Goal: Task Accomplishment & Management: Manage account settings

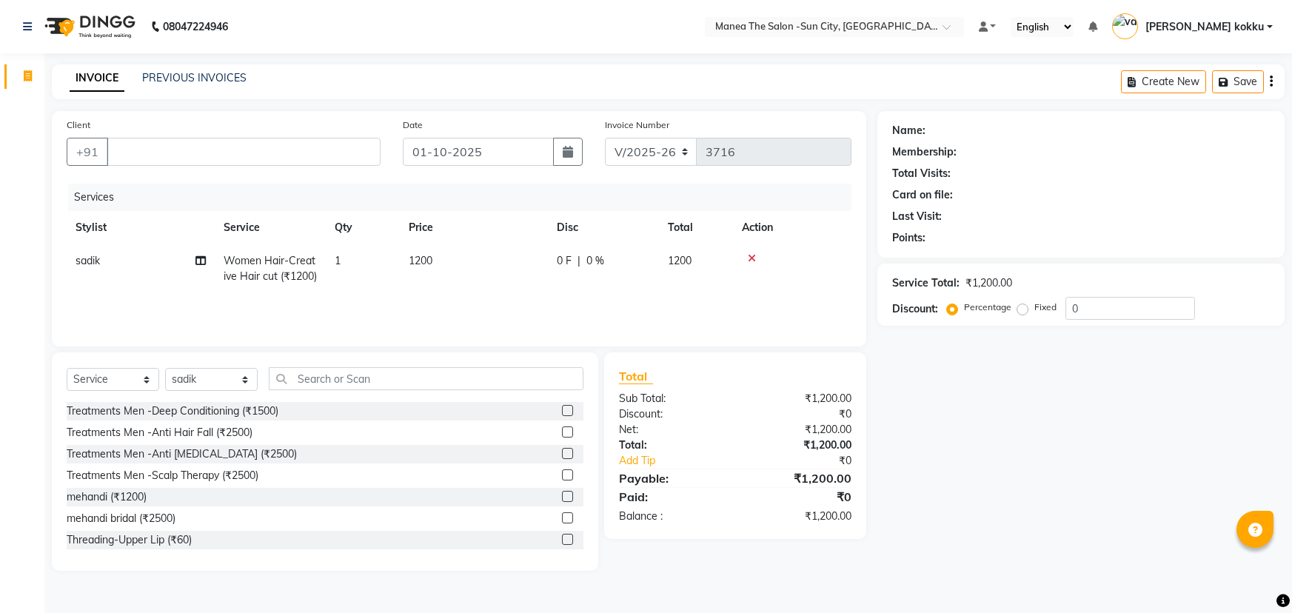
select select "5822"
select select "service"
select select "85974"
click at [201, 158] on input "Client" at bounding box center [244, 152] width 274 height 28
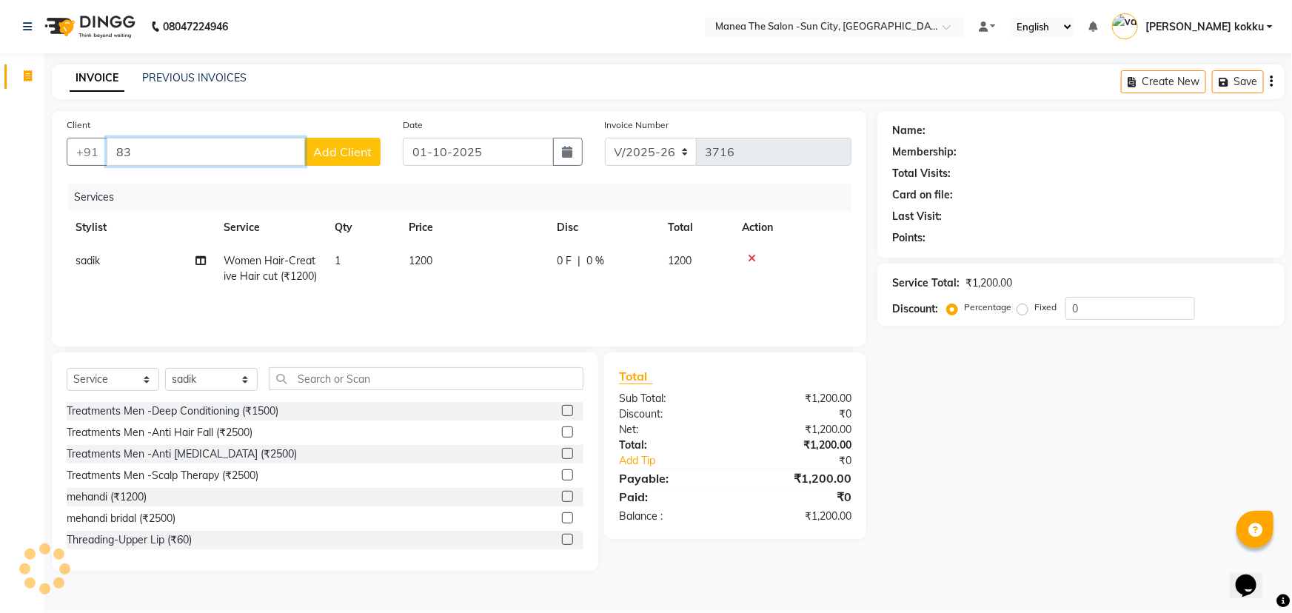
type input "8"
click at [288, 157] on input "Client" at bounding box center [244, 152] width 274 height 28
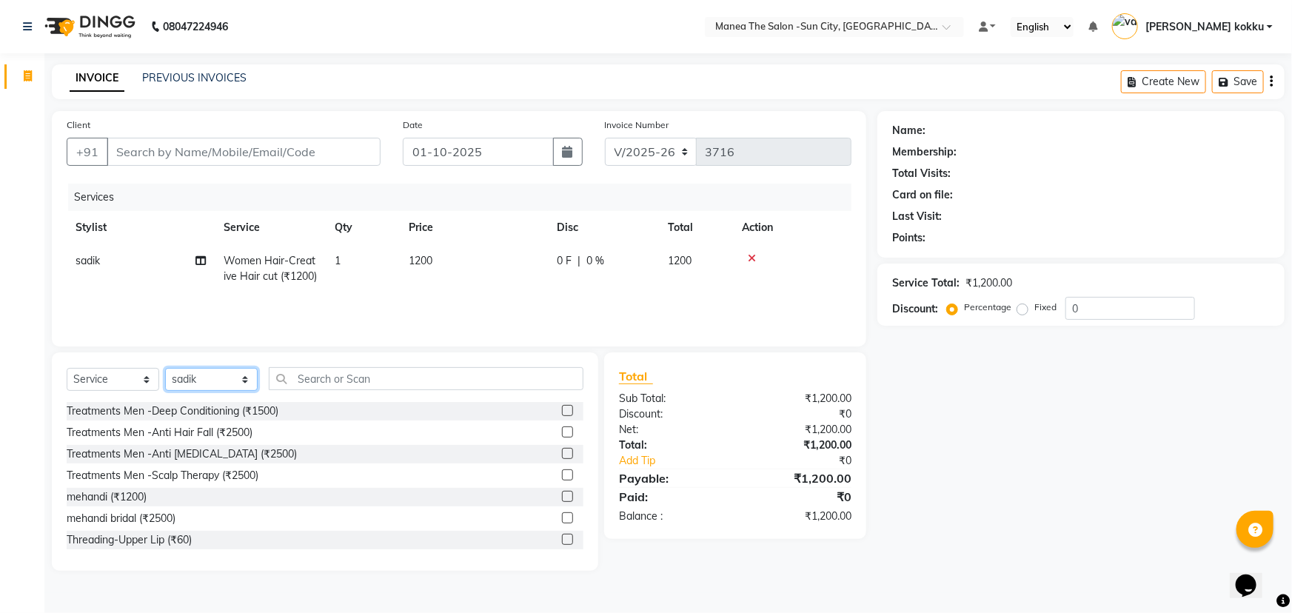
click at [220, 385] on select "Select Stylist [PERSON_NAME] [PERSON_NAME] Ikrar [PERSON_NAME] K sai [PERSON_NA…" at bounding box center [211, 379] width 93 height 23
select select "84191"
click at [165, 368] on select "Select Stylist [PERSON_NAME] [PERSON_NAME] Ikrar [PERSON_NAME] K sai [PERSON_NA…" at bounding box center [211, 379] width 93 height 23
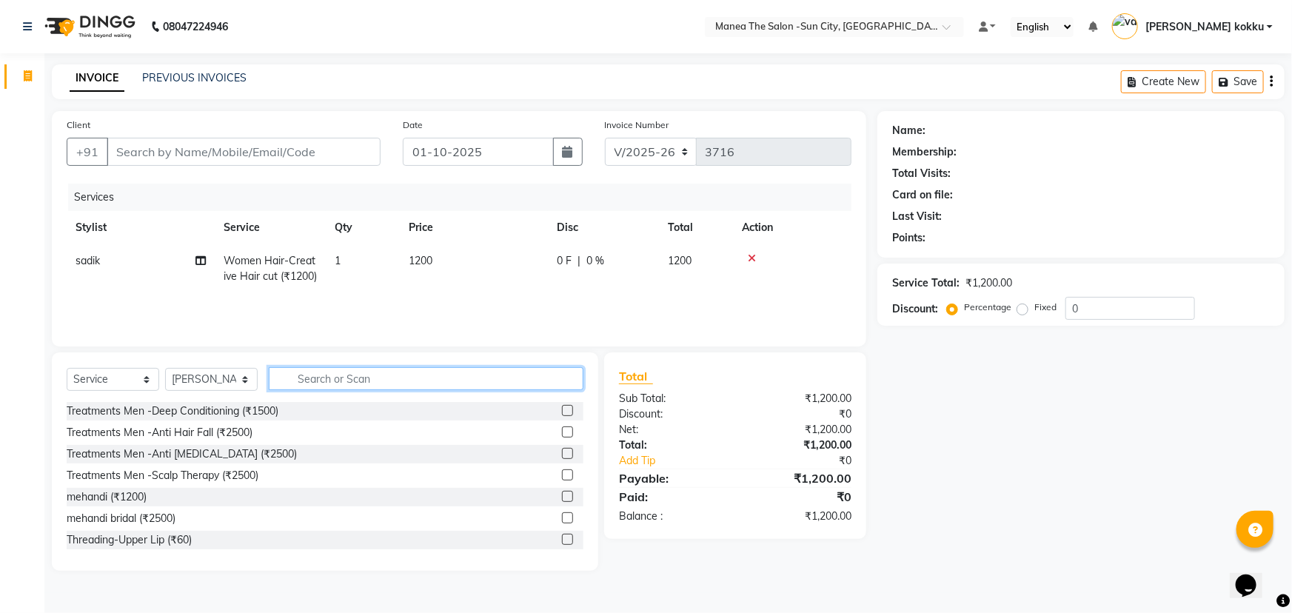
click at [312, 382] on input "text" at bounding box center [426, 378] width 315 height 23
type input "thre"
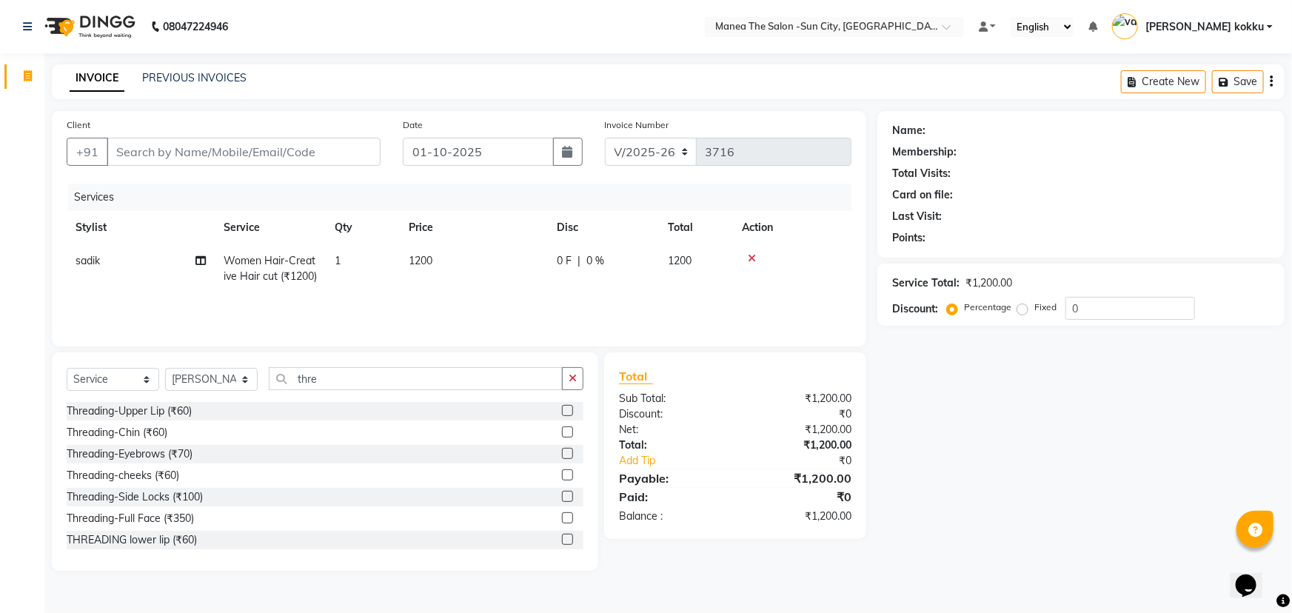
click at [1005, 528] on div "Name: Membership: Total Visits: Card on file: Last Visit: Points: Service Total…" at bounding box center [1086, 341] width 418 height 460
click at [240, 142] on input "Client" at bounding box center [244, 152] width 274 height 28
click at [562, 456] on label at bounding box center [567, 453] width 11 height 11
click at [562, 456] on input "checkbox" at bounding box center [567, 454] width 10 height 10
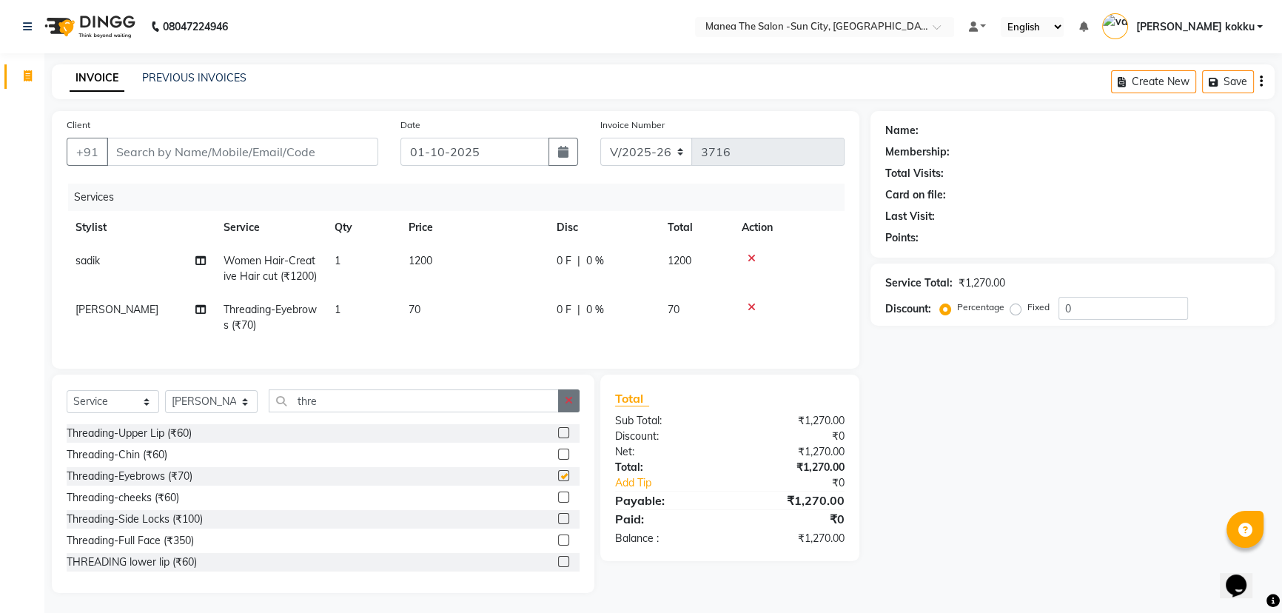
checkbox input "false"
click at [568, 406] on icon "button" at bounding box center [569, 400] width 8 height 10
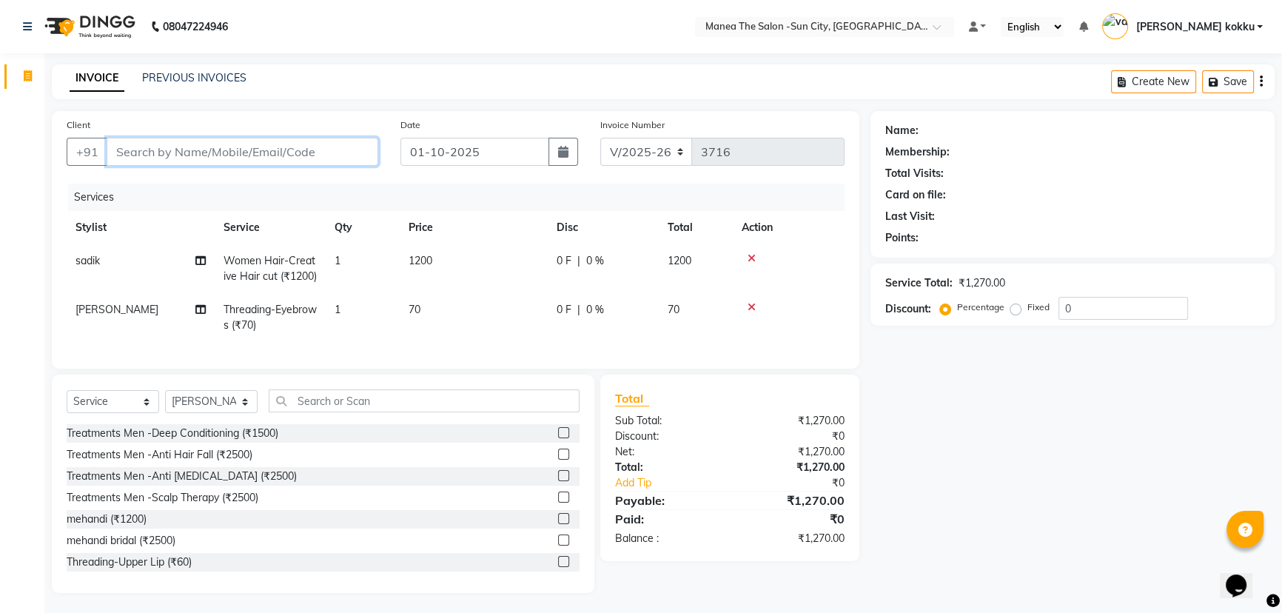
click at [303, 146] on input "Client" at bounding box center [243, 152] width 272 height 28
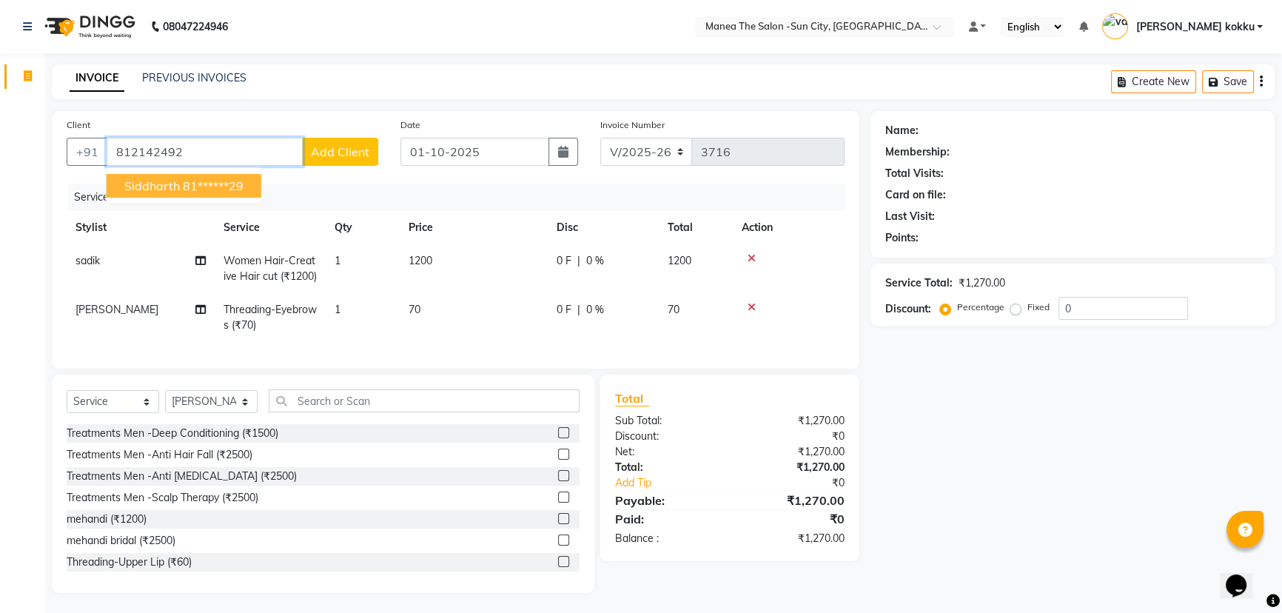
click at [218, 194] on button "Siddharth 81******29" at bounding box center [184, 186] width 155 height 24
type input "81******29"
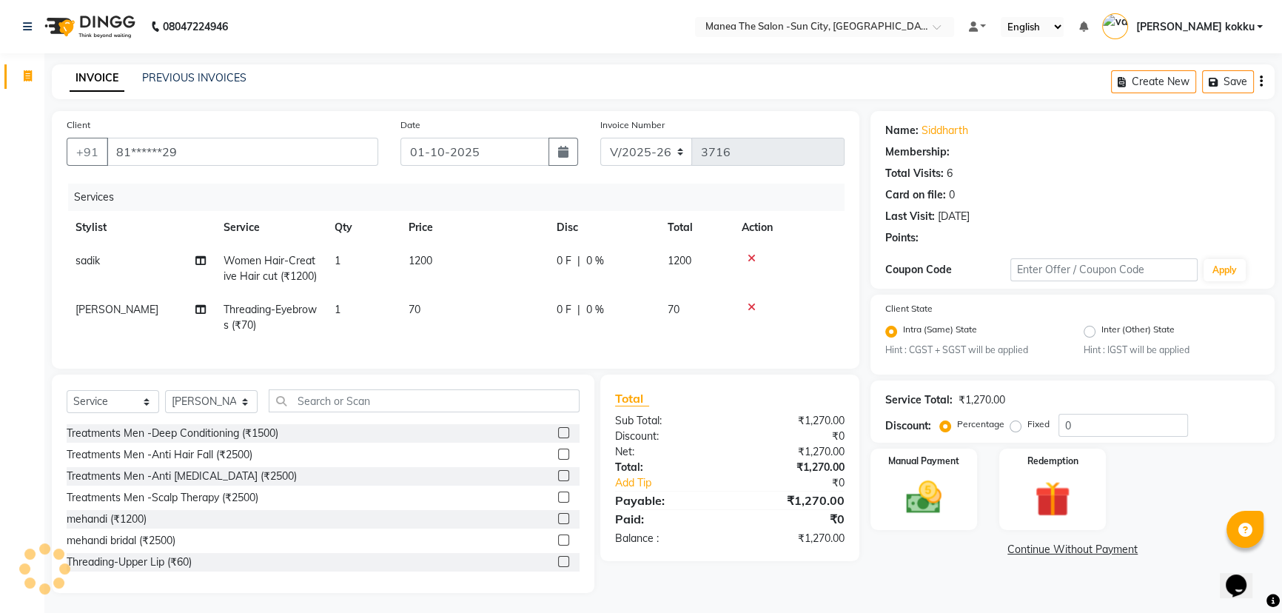
select select "1: Object"
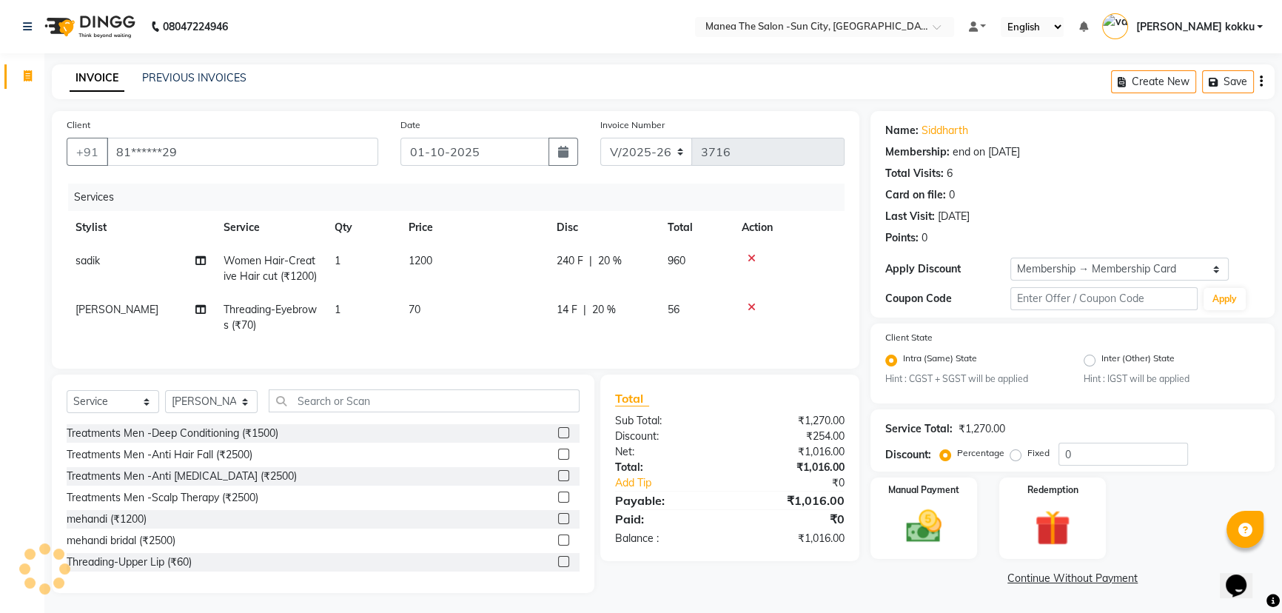
type input "20"
click at [925, 503] on img at bounding box center [924, 524] width 60 height 42
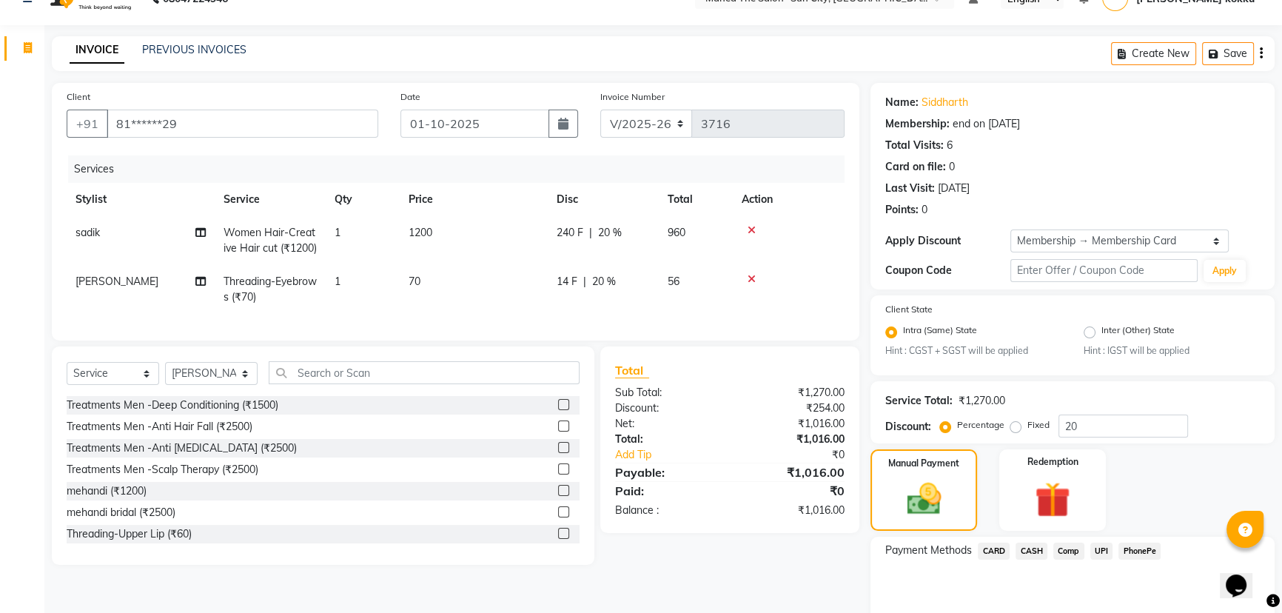
click at [1103, 553] on span "UPI" at bounding box center [1101, 551] width 23 height 17
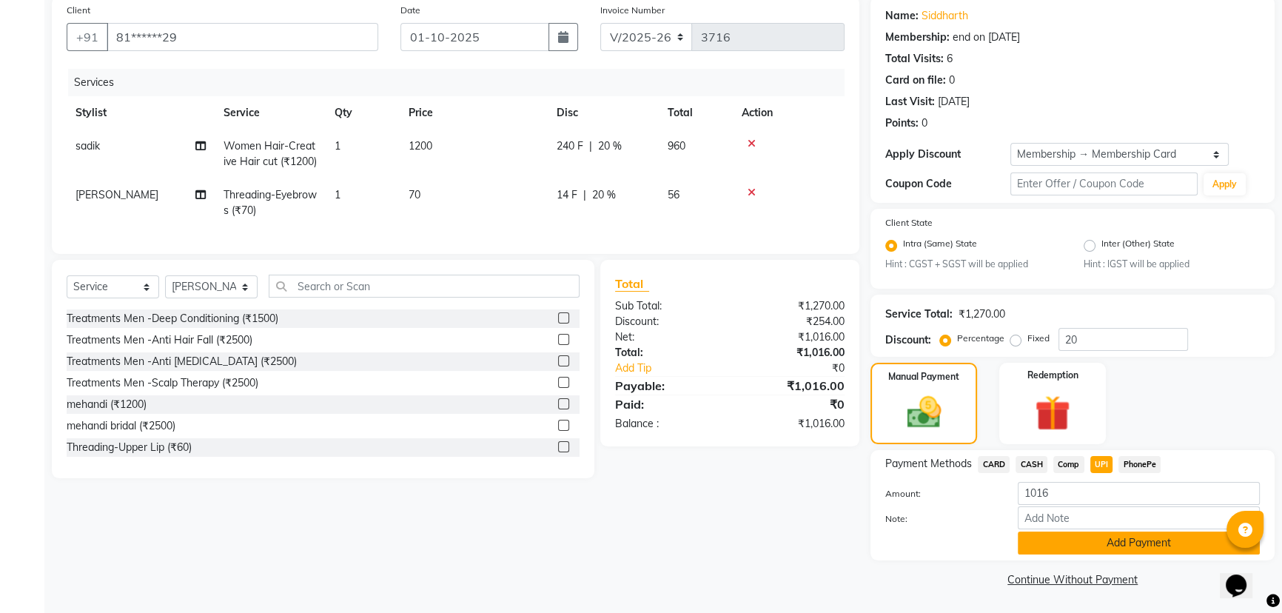
click at [1104, 543] on button "Add Payment" at bounding box center [1139, 542] width 242 height 23
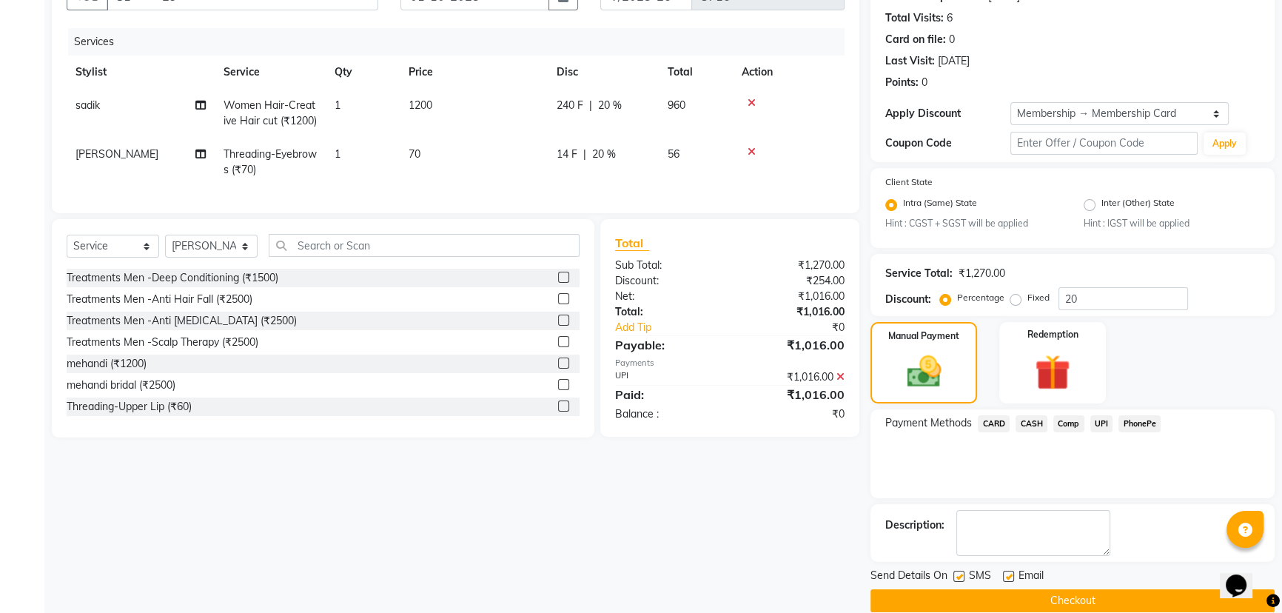
scroll to position [177, 0]
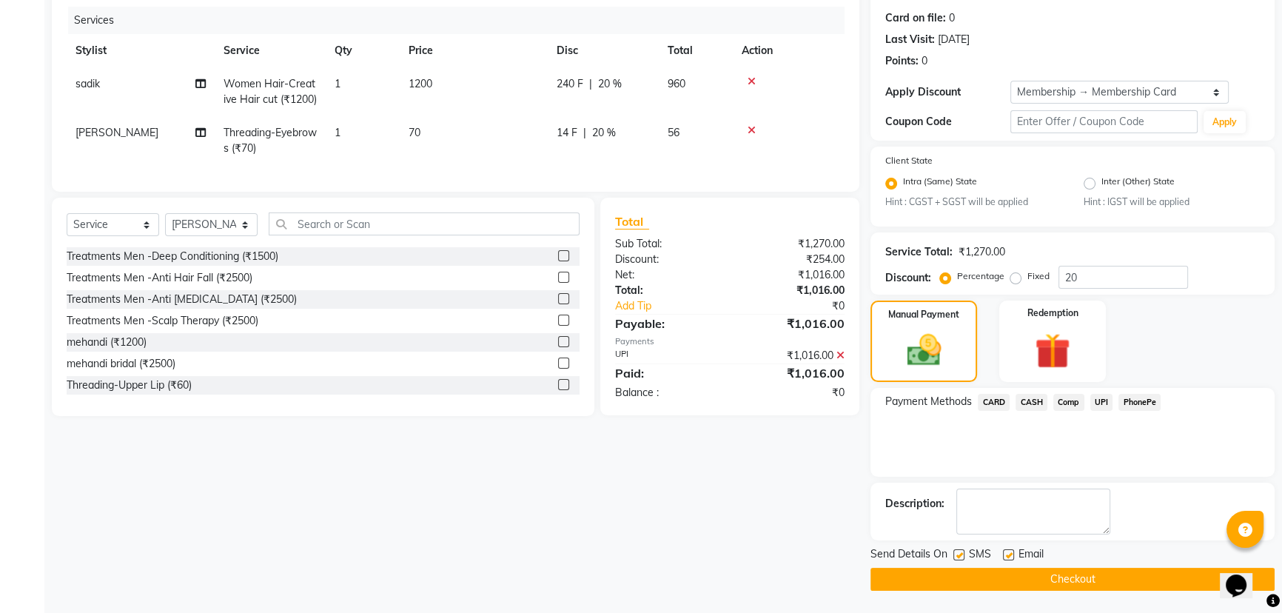
click at [958, 556] on label at bounding box center [958, 554] width 11 height 11
click at [958, 556] on input "checkbox" at bounding box center [958, 556] width 10 height 10
checkbox input "false"
click at [1008, 551] on label at bounding box center [1008, 554] width 11 height 11
click at [1008, 551] on input "checkbox" at bounding box center [1008, 556] width 10 height 10
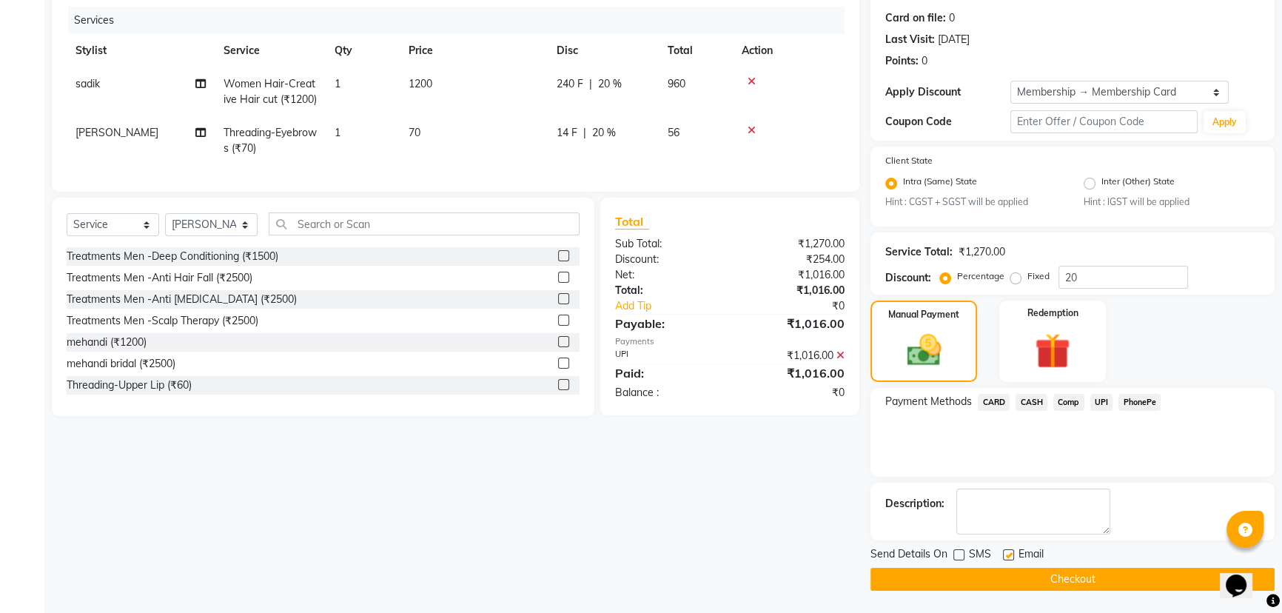
checkbox input "false"
click at [1049, 577] on button "Checkout" at bounding box center [1072, 579] width 404 height 23
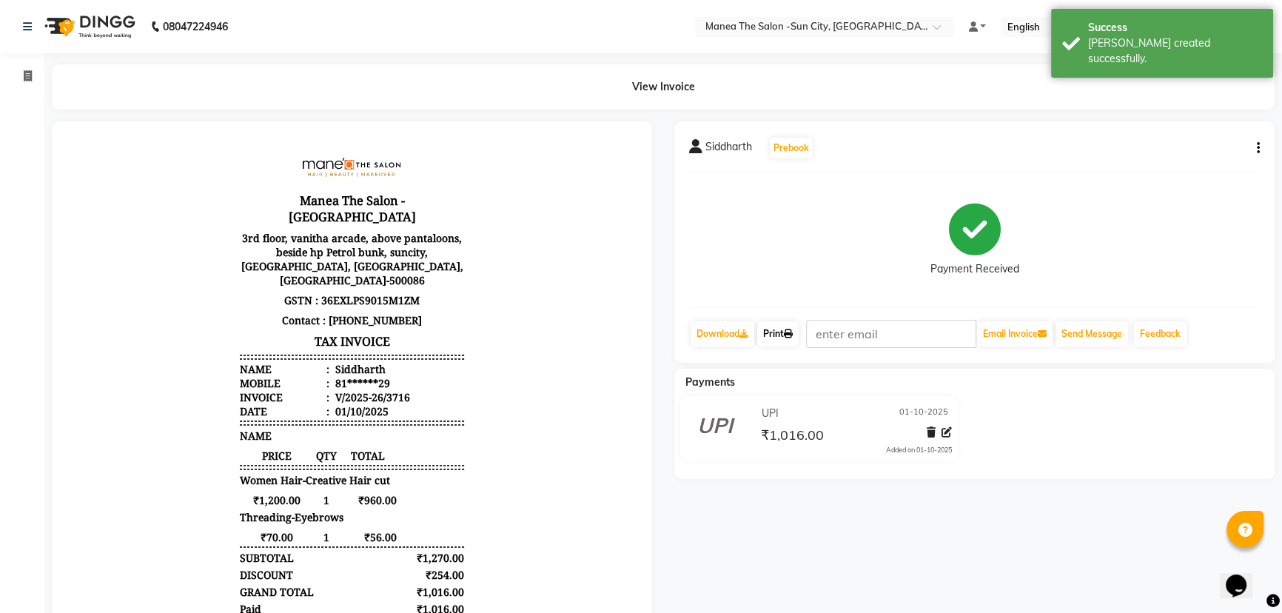
click at [793, 334] on icon at bounding box center [788, 333] width 9 height 9
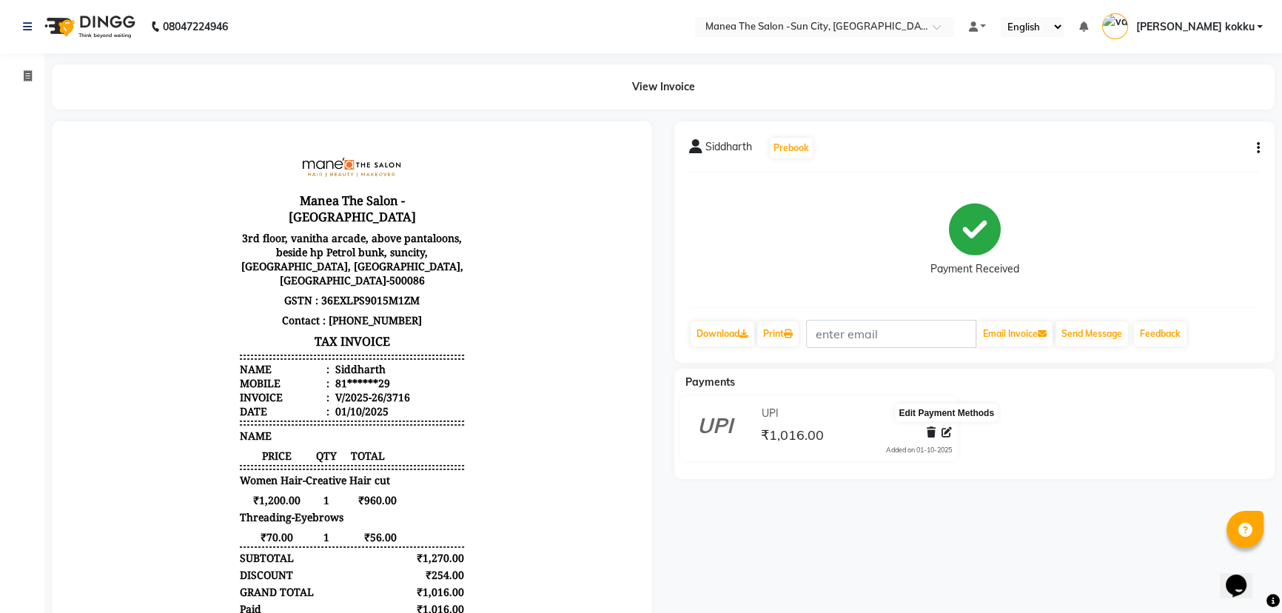
click at [950, 430] on icon at bounding box center [946, 432] width 10 height 10
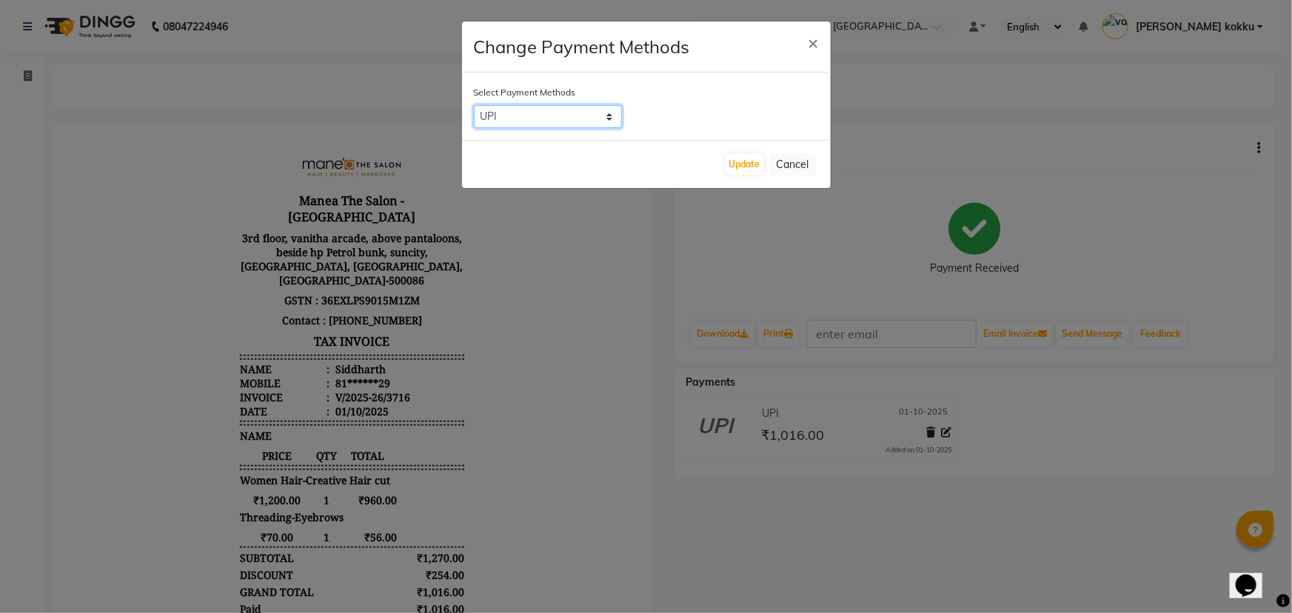
click at [552, 124] on select "CARD CASH Comp UPI PhonePe" at bounding box center [548, 116] width 148 height 23
select select "2"
click at [474, 105] on select "CARD CASH Comp UPI PhonePe" at bounding box center [548, 116] width 148 height 23
click at [742, 159] on button "Update" at bounding box center [744, 164] width 38 height 21
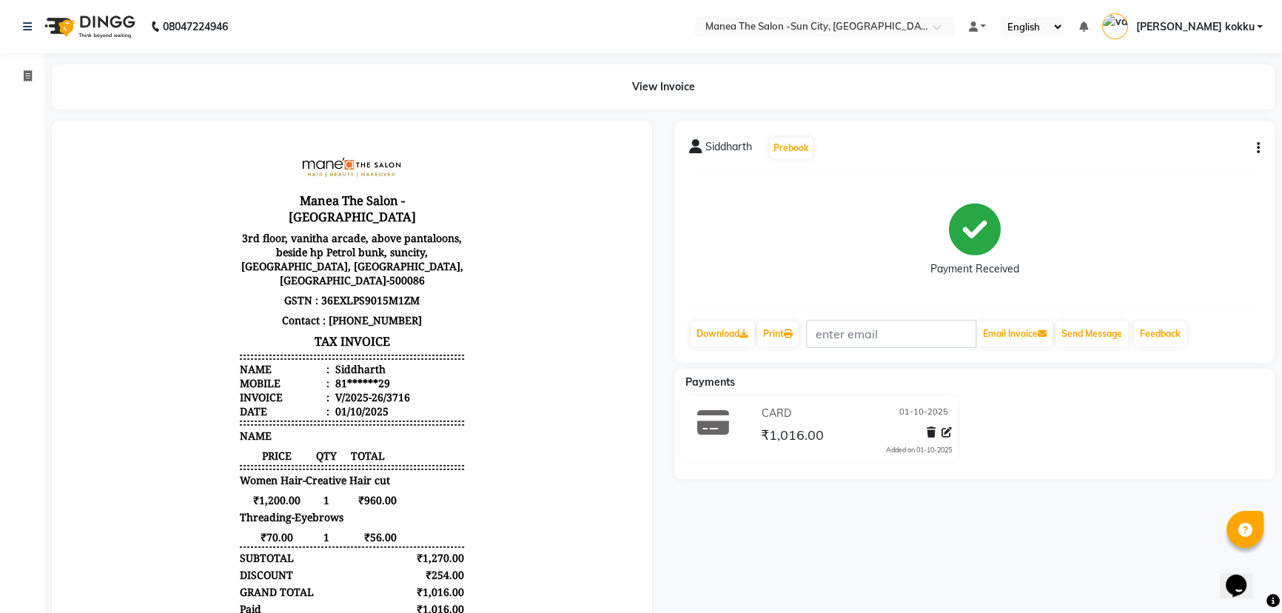
click at [1257, 148] on icon "button" at bounding box center [1258, 148] width 3 height 1
click at [1200, 160] on div "Edit Item Staff" at bounding box center [1183, 157] width 101 height 19
select select
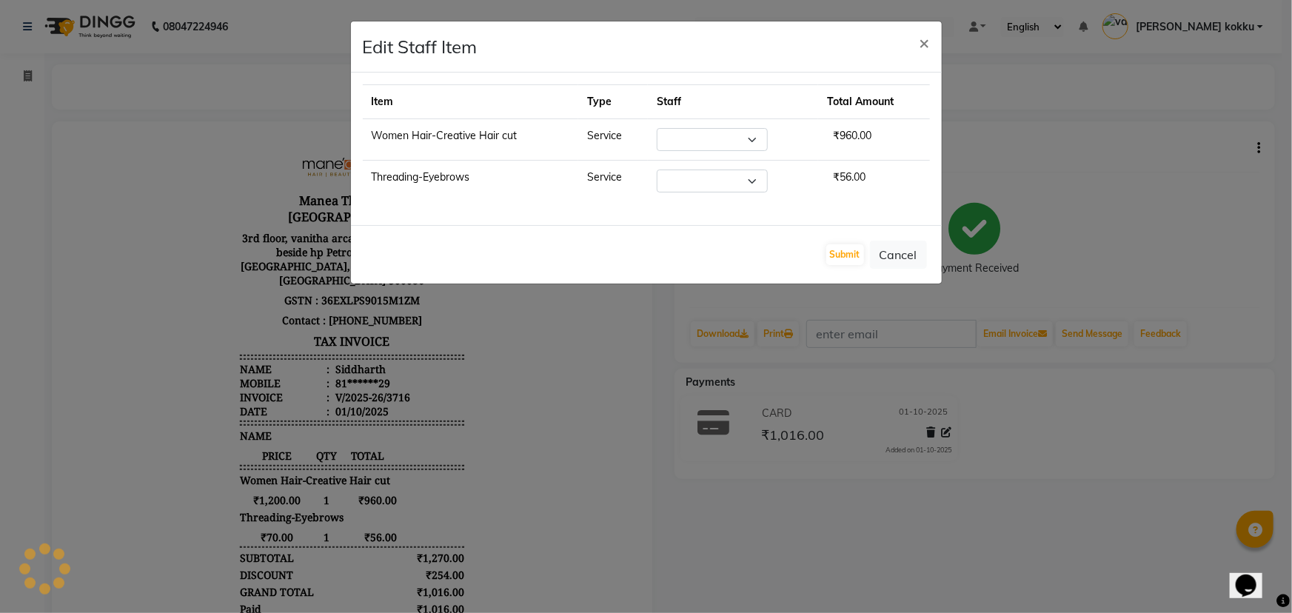
select select "85974"
select select "84191"
click at [841, 258] on button "Submit" at bounding box center [845, 254] width 38 height 21
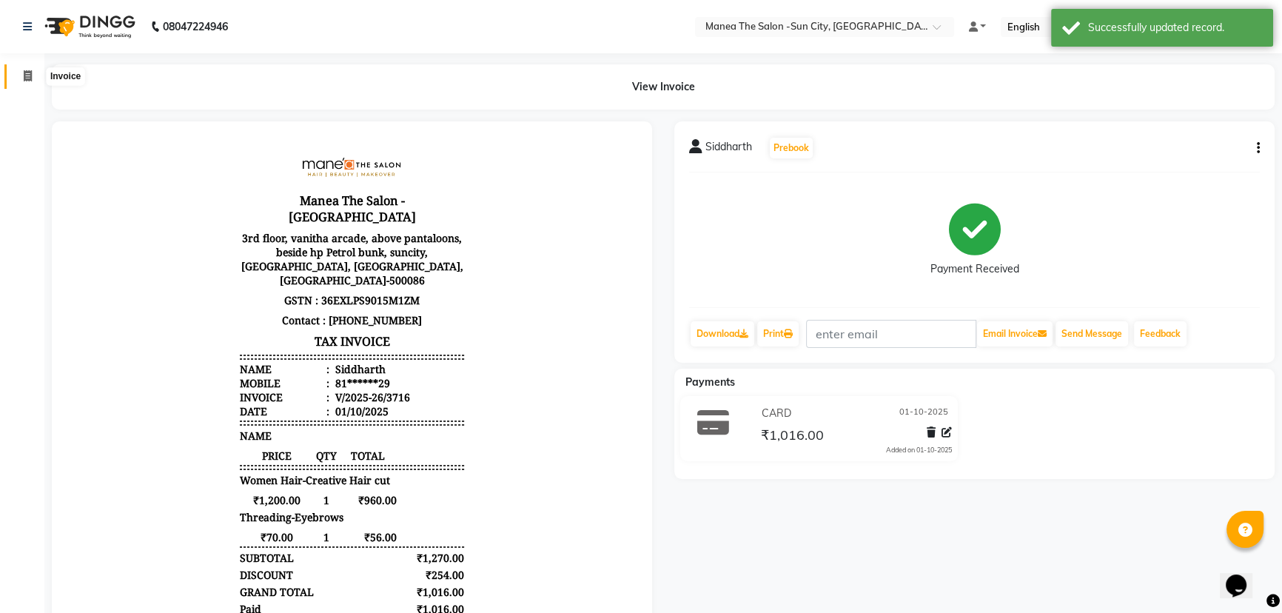
click at [23, 69] on span at bounding box center [28, 76] width 26 height 17
select select "5822"
select select "service"
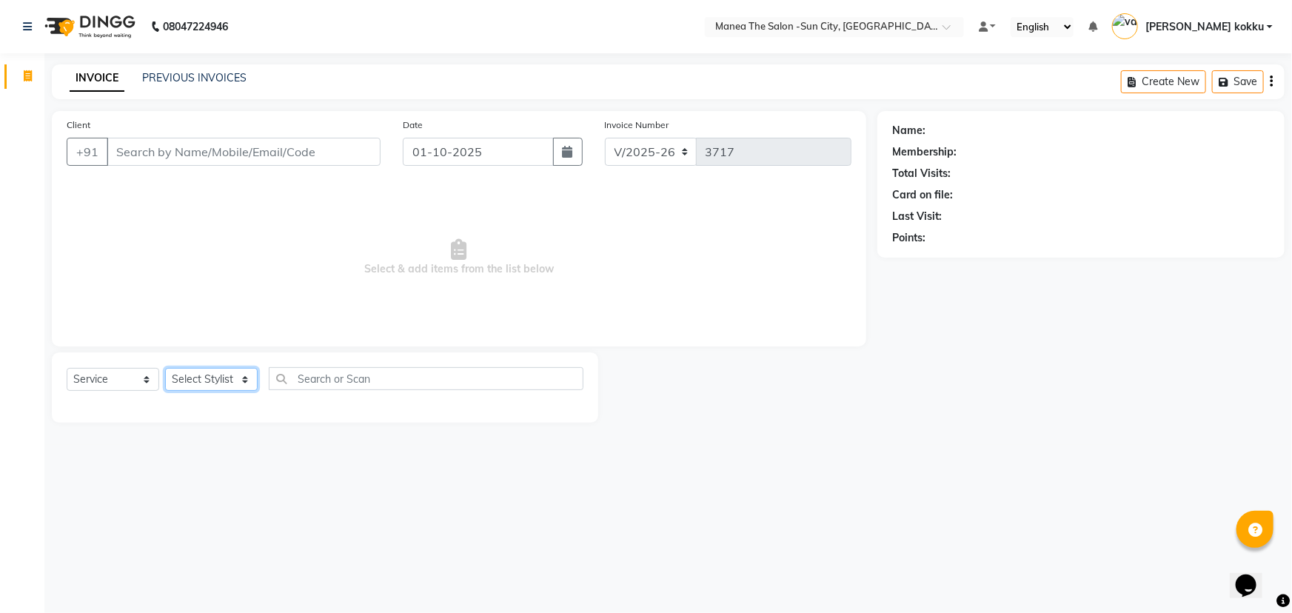
click at [229, 383] on select "Select Stylist [PERSON_NAME] [PERSON_NAME] Ikrar [PERSON_NAME] K sai [PERSON_NA…" at bounding box center [211, 379] width 93 height 23
select select "62892"
click at [165, 368] on select "Select Stylist [PERSON_NAME] [PERSON_NAME] Ikrar [PERSON_NAME] K sai [PERSON_NA…" at bounding box center [211, 379] width 93 height 23
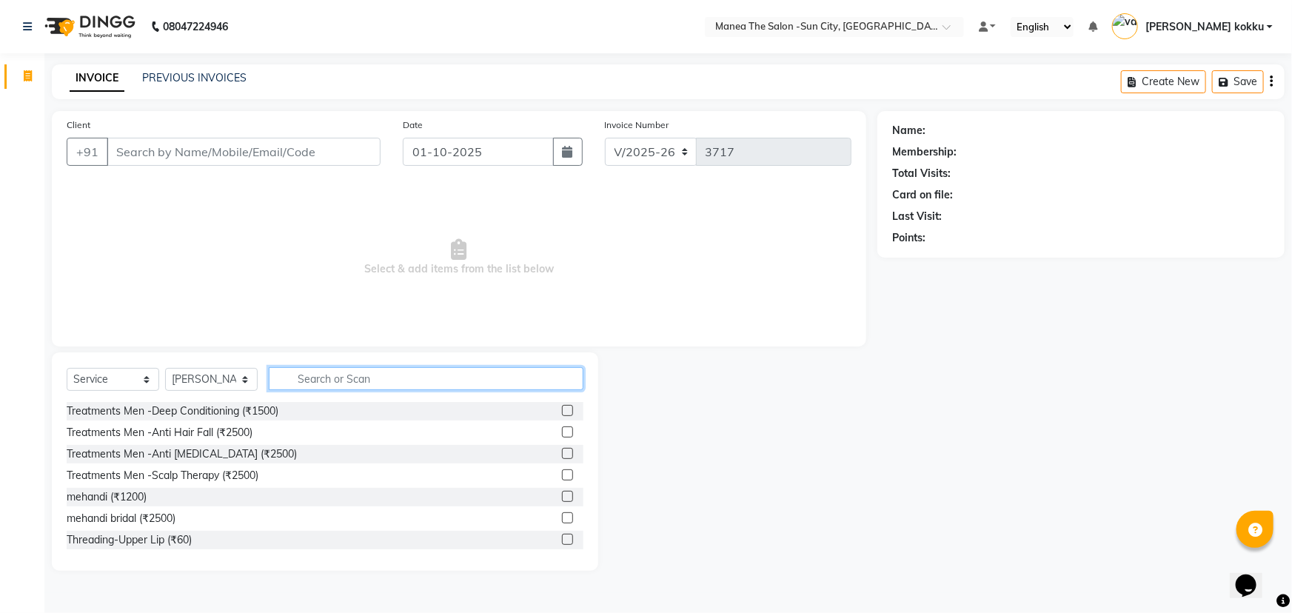
click at [348, 375] on input "text" at bounding box center [426, 378] width 315 height 23
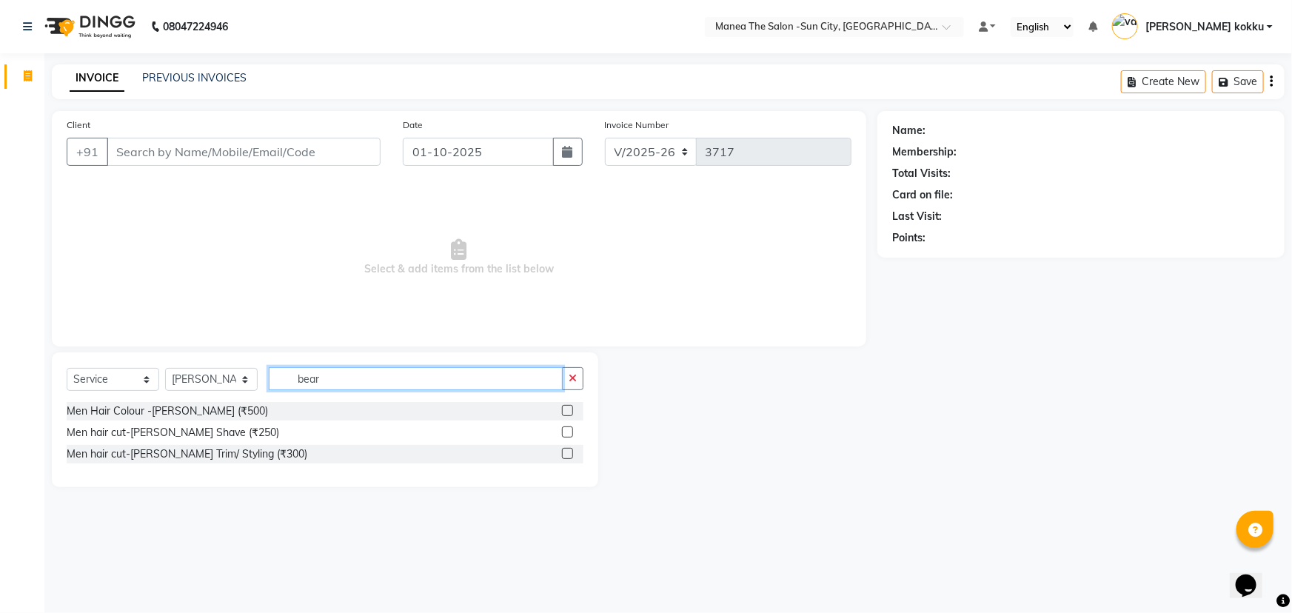
type input "bear"
click at [568, 454] on label at bounding box center [567, 453] width 11 height 11
click at [568, 454] on input "checkbox" at bounding box center [567, 454] width 10 height 10
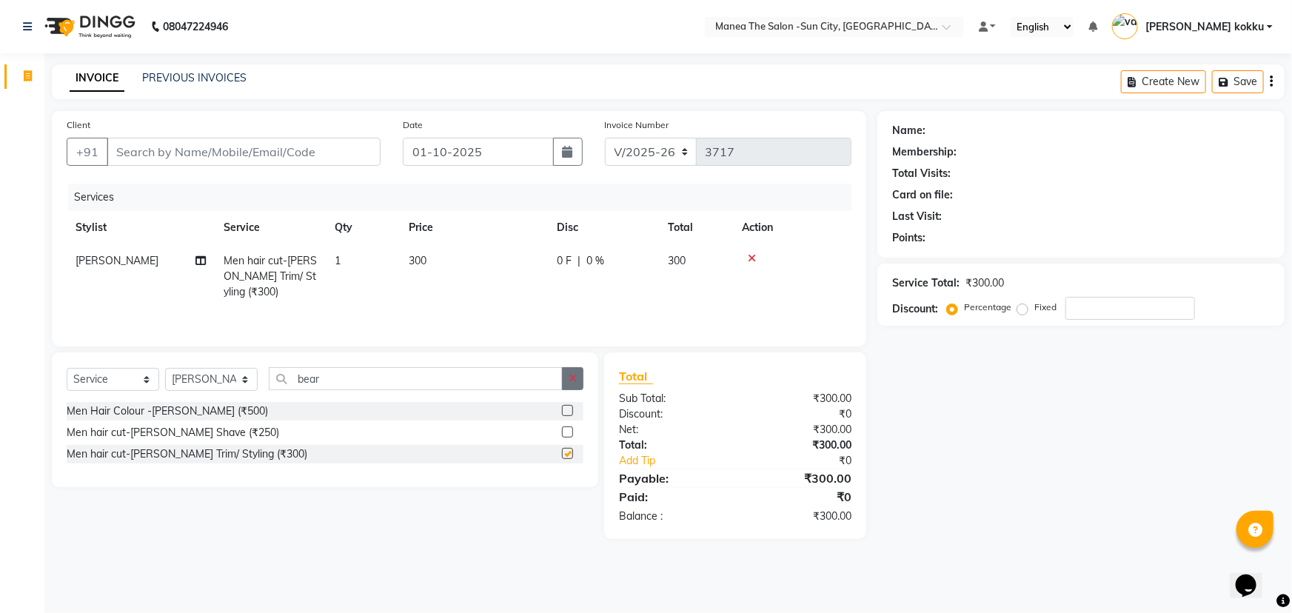
checkbox input "false"
click at [574, 370] on button "button" at bounding box center [572, 378] width 21 height 23
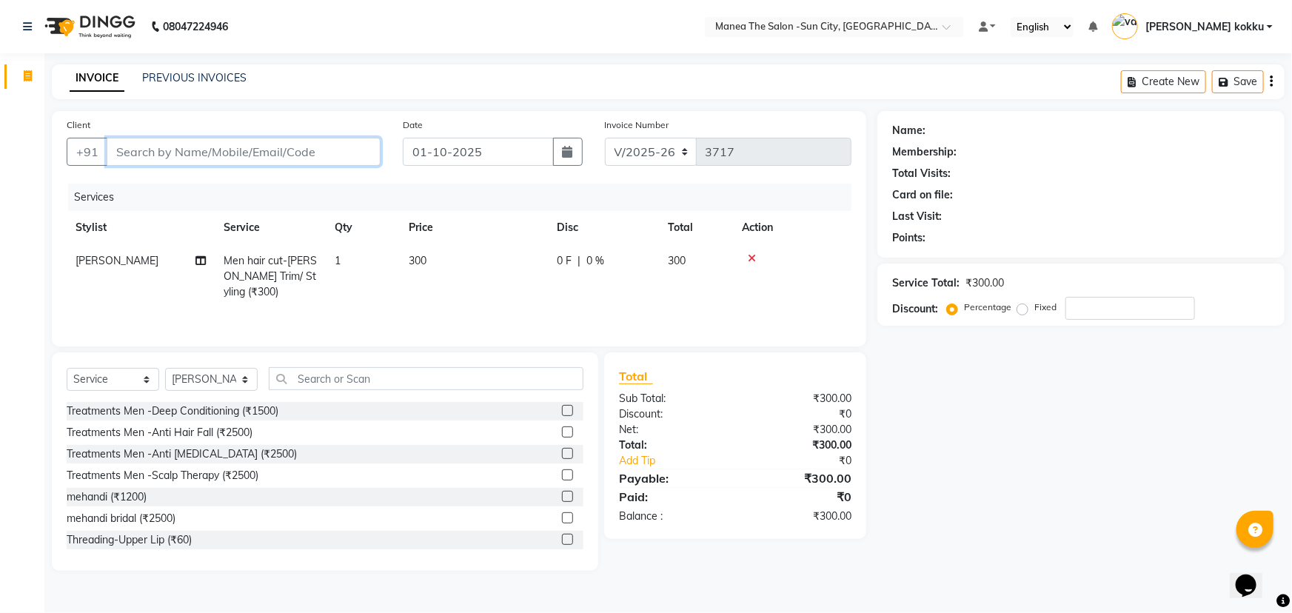
click at [249, 154] on input "Client" at bounding box center [244, 152] width 274 height 28
type input "9"
type input "0"
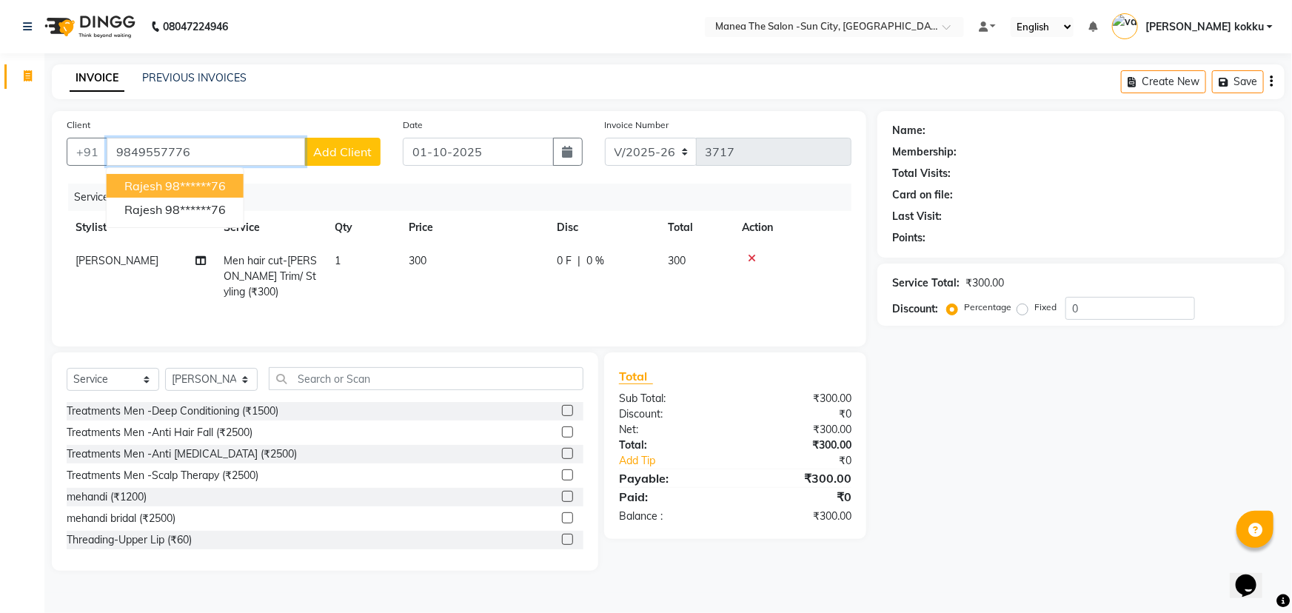
type input "9849557776"
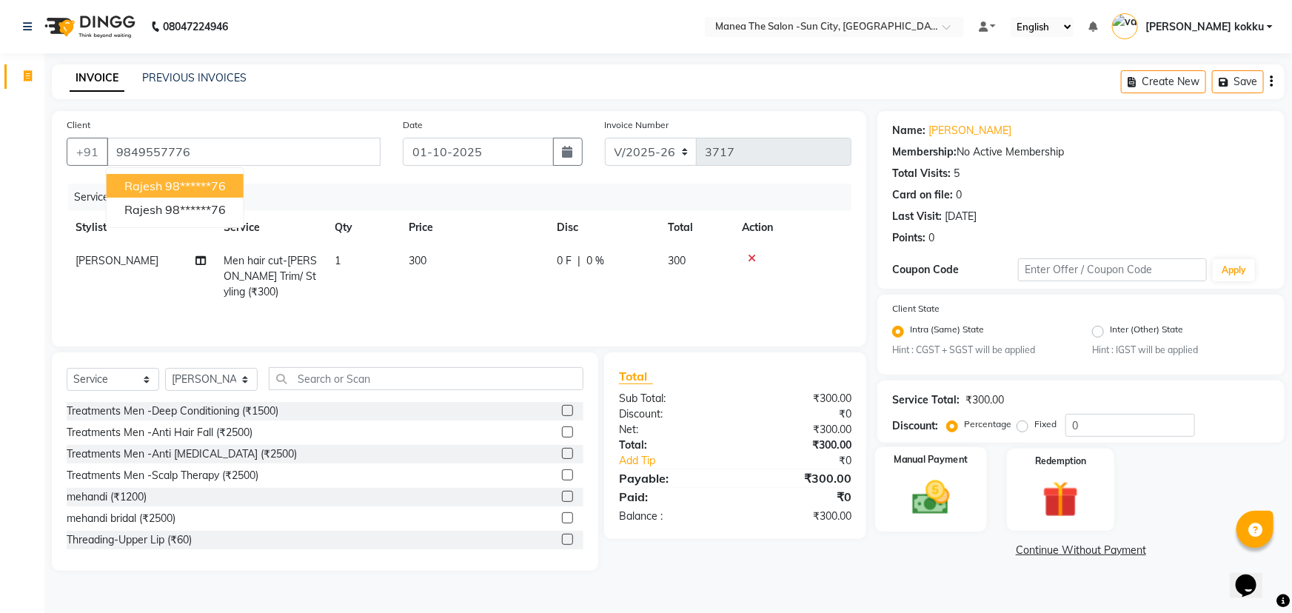
click at [927, 512] on img at bounding box center [931, 498] width 61 height 43
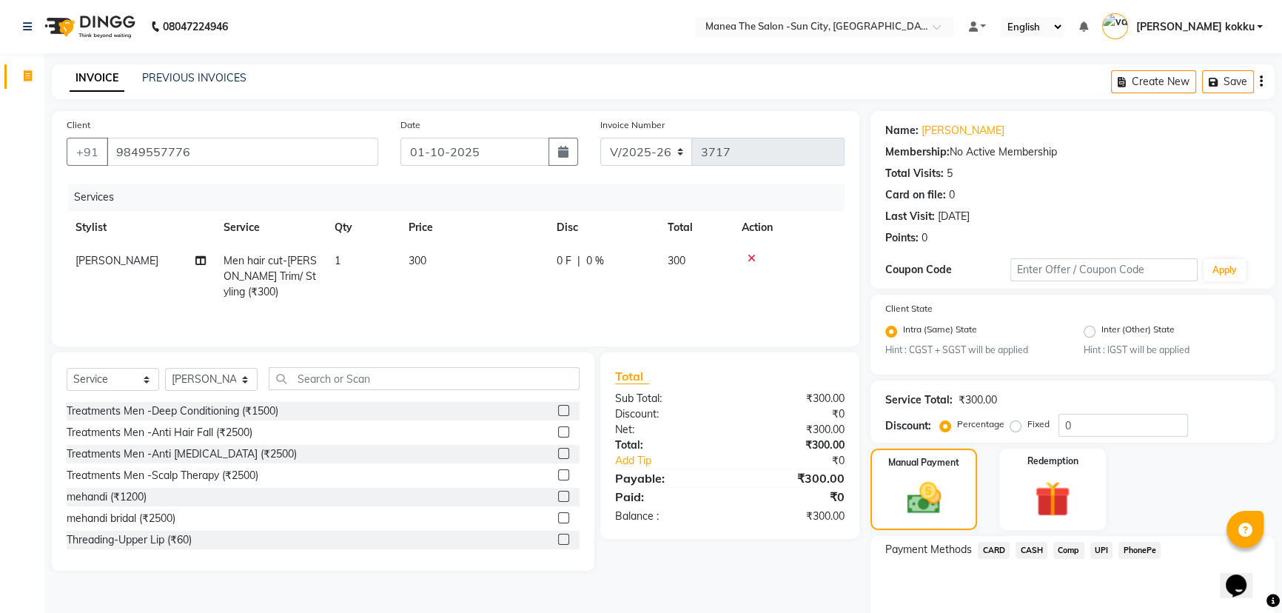
click at [1101, 548] on span "UPI" at bounding box center [1101, 550] width 23 height 17
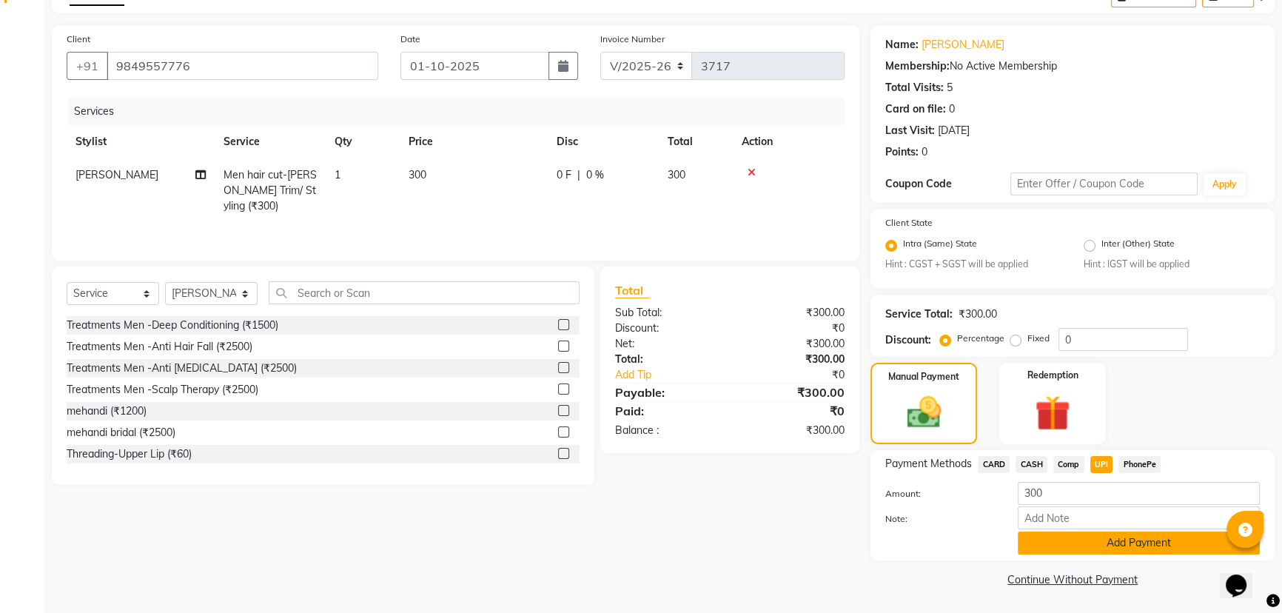
click at [1075, 533] on button "Add Payment" at bounding box center [1139, 542] width 242 height 23
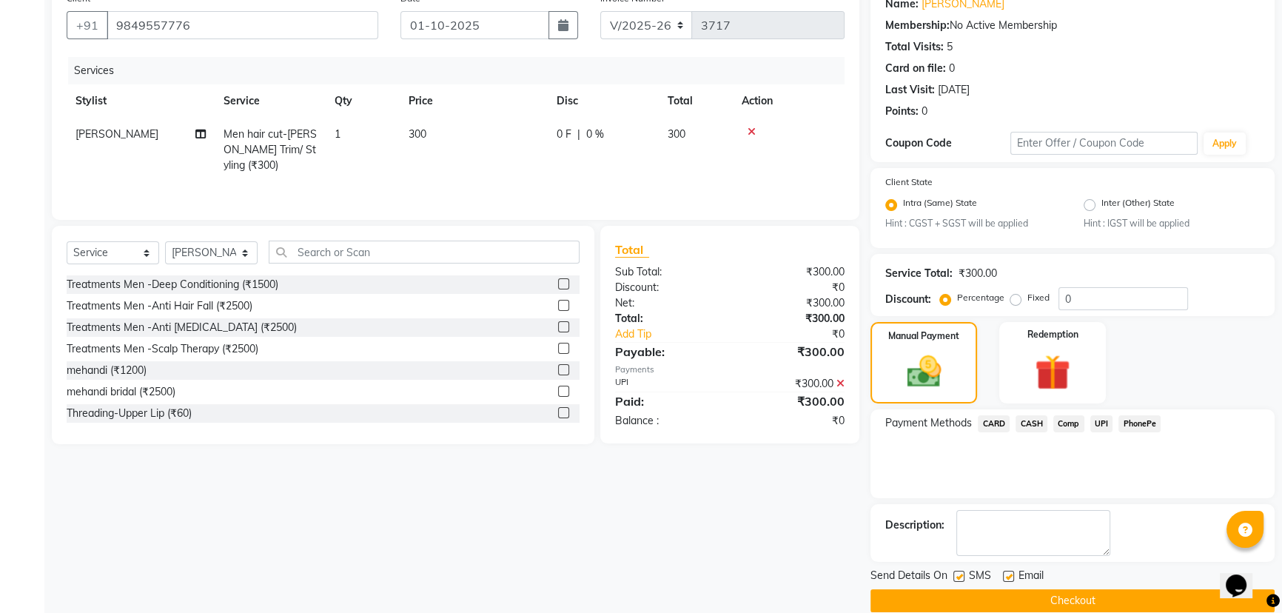
scroll to position [148, 0]
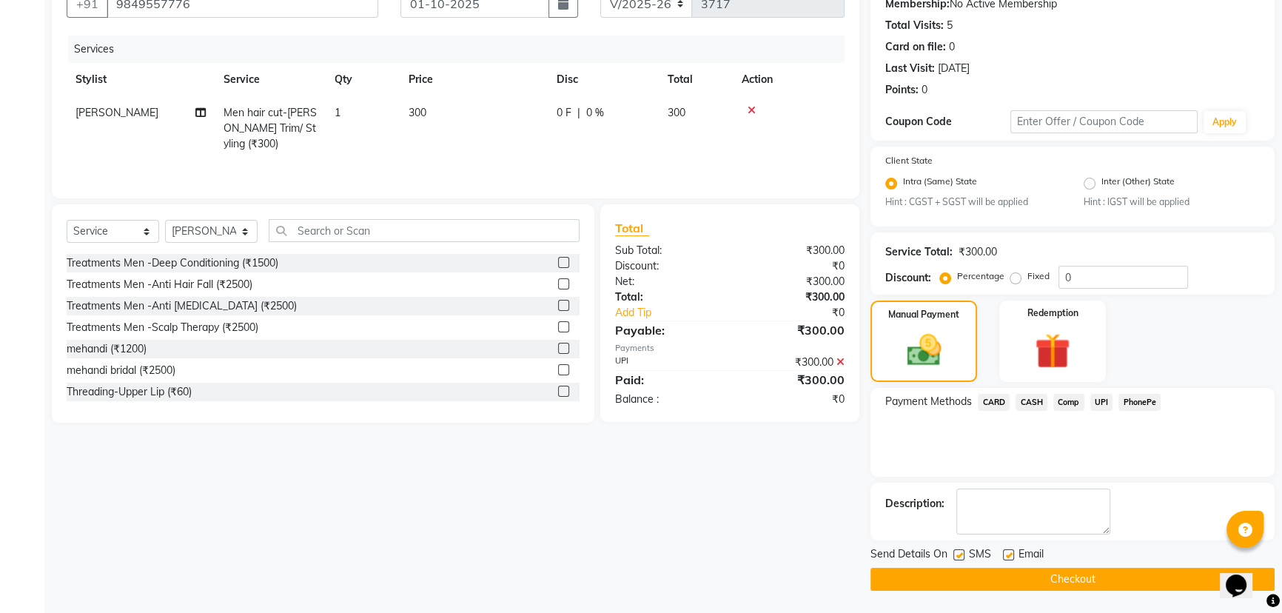
click at [957, 554] on label at bounding box center [958, 554] width 11 height 11
click at [957, 554] on input "checkbox" at bounding box center [958, 556] width 10 height 10
checkbox input "false"
click at [1004, 554] on label at bounding box center [1008, 554] width 11 height 11
click at [1004, 554] on input "checkbox" at bounding box center [1008, 556] width 10 height 10
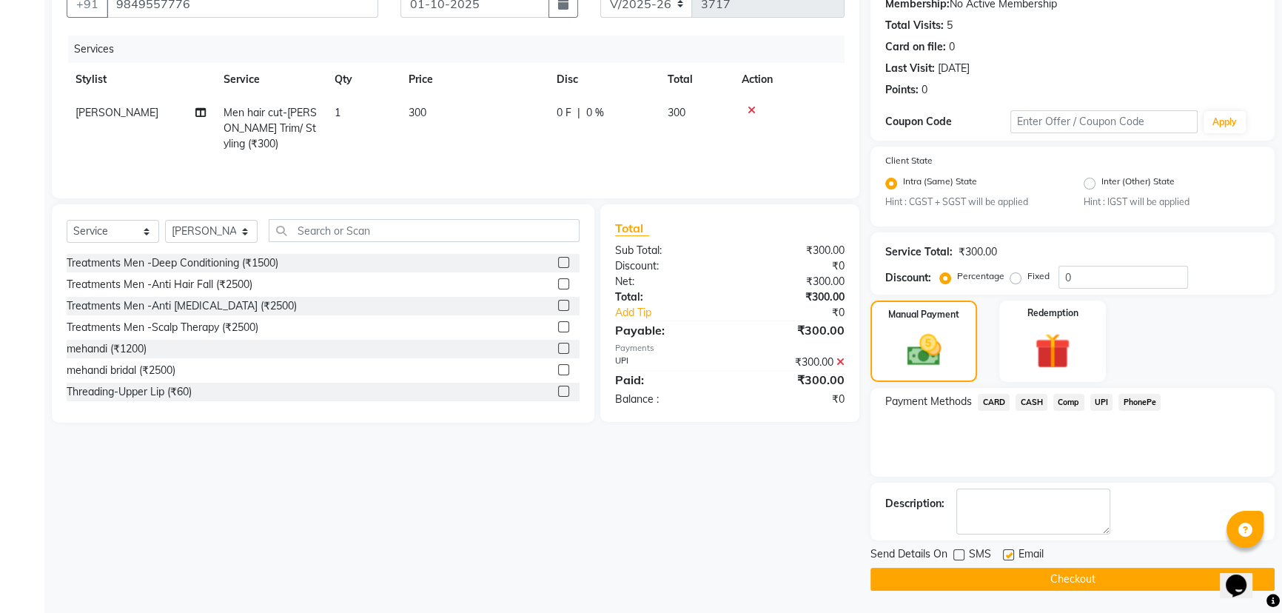
checkbox input "false"
click at [1014, 579] on button "Checkout" at bounding box center [1072, 579] width 404 height 23
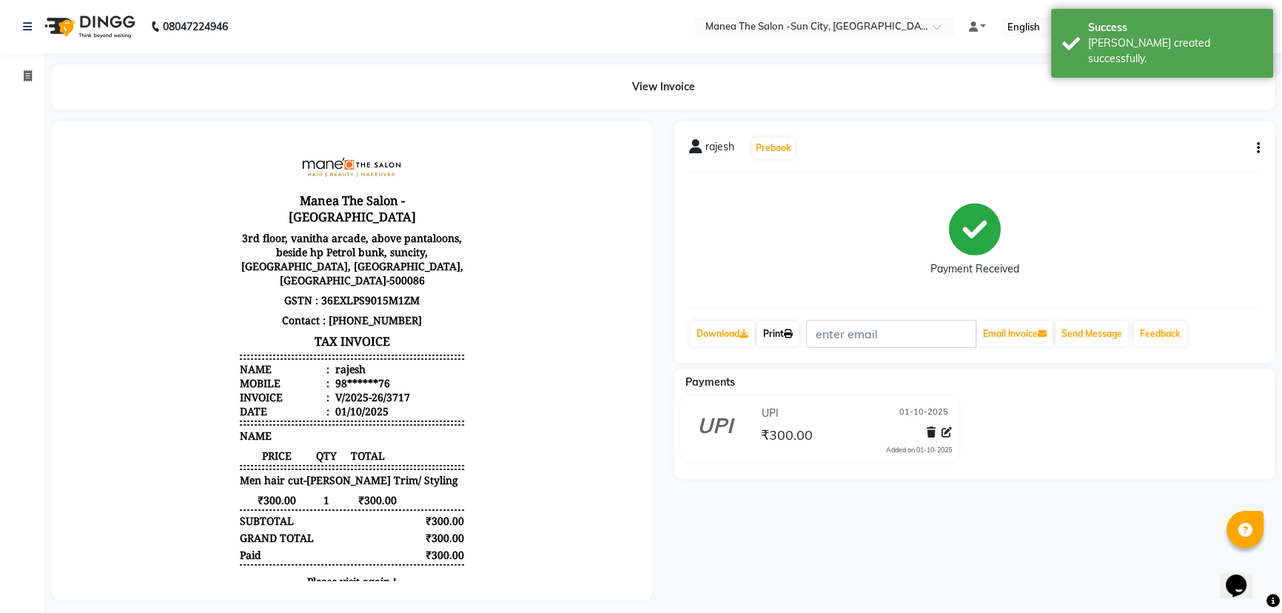
click at [773, 330] on link "Print" at bounding box center [777, 333] width 41 height 25
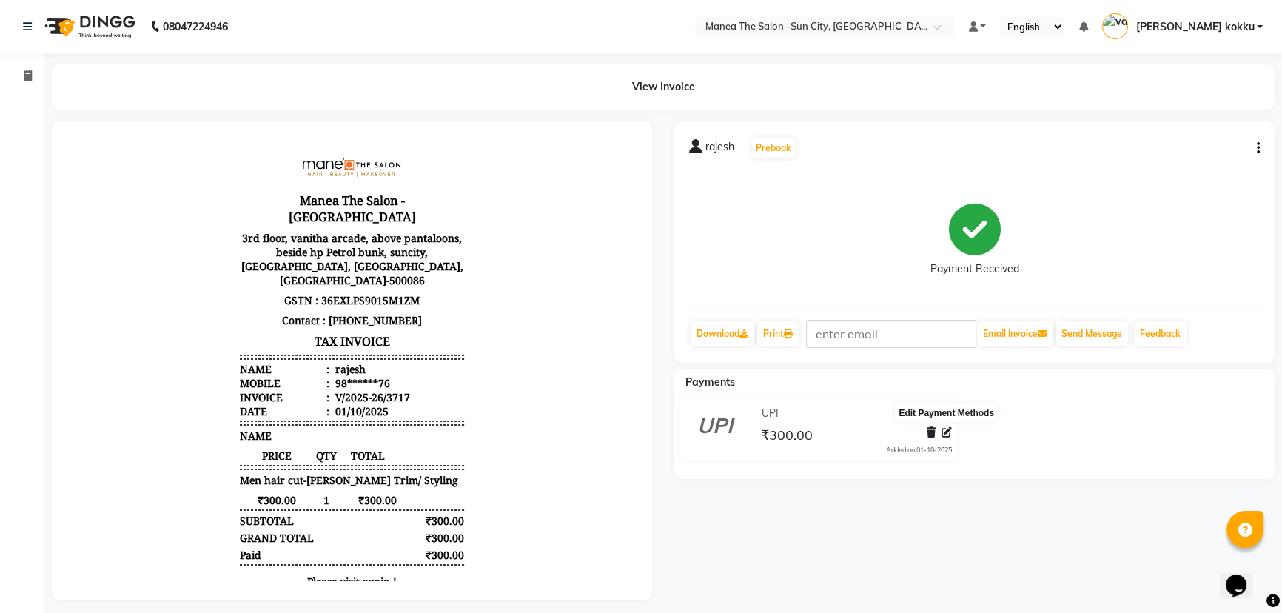
click at [947, 432] on icon at bounding box center [946, 432] width 10 height 10
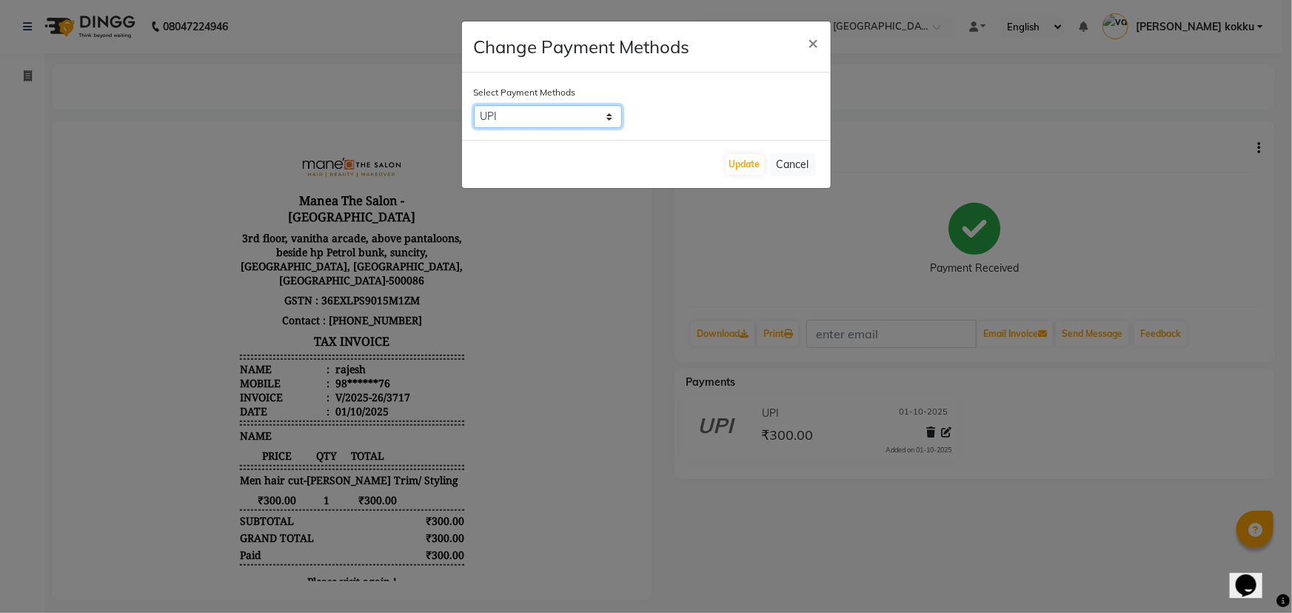
click at [562, 120] on select "CARD CASH Comp UPI PhonePe" at bounding box center [548, 116] width 148 height 23
select select "2"
click at [474, 105] on select "CARD CASH Comp UPI PhonePe" at bounding box center [548, 116] width 148 height 23
click at [729, 158] on button "Update" at bounding box center [744, 164] width 38 height 21
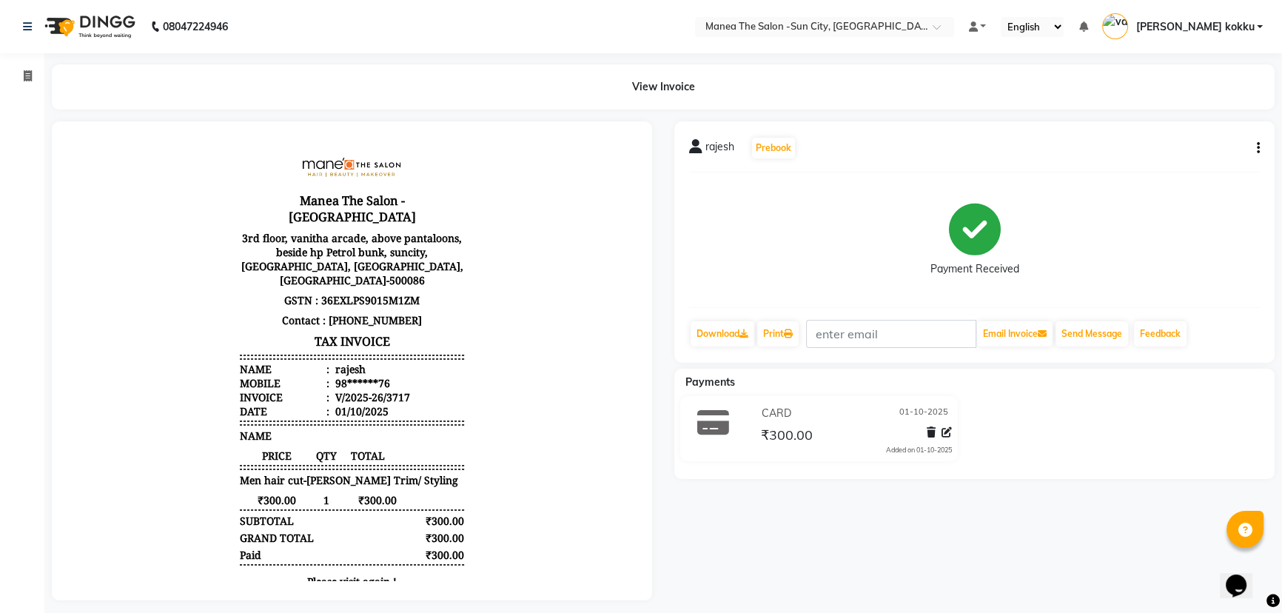
click at [1258, 148] on icon "button" at bounding box center [1258, 148] width 3 height 1
click at [1221, 154] on div "Edit Item Staff" at bounding box center [1183, 157] width 101 height 19
select select "62892"
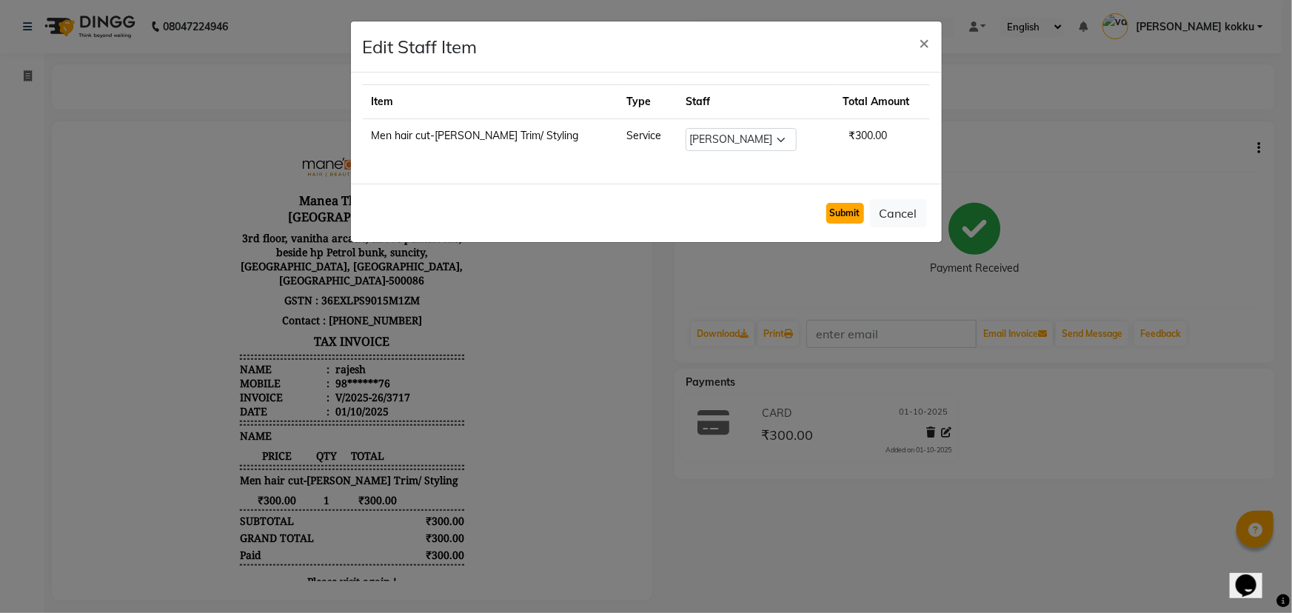
click at [838, 207] on button "Submit" at bounding box center [845, 213] width 38 height 21
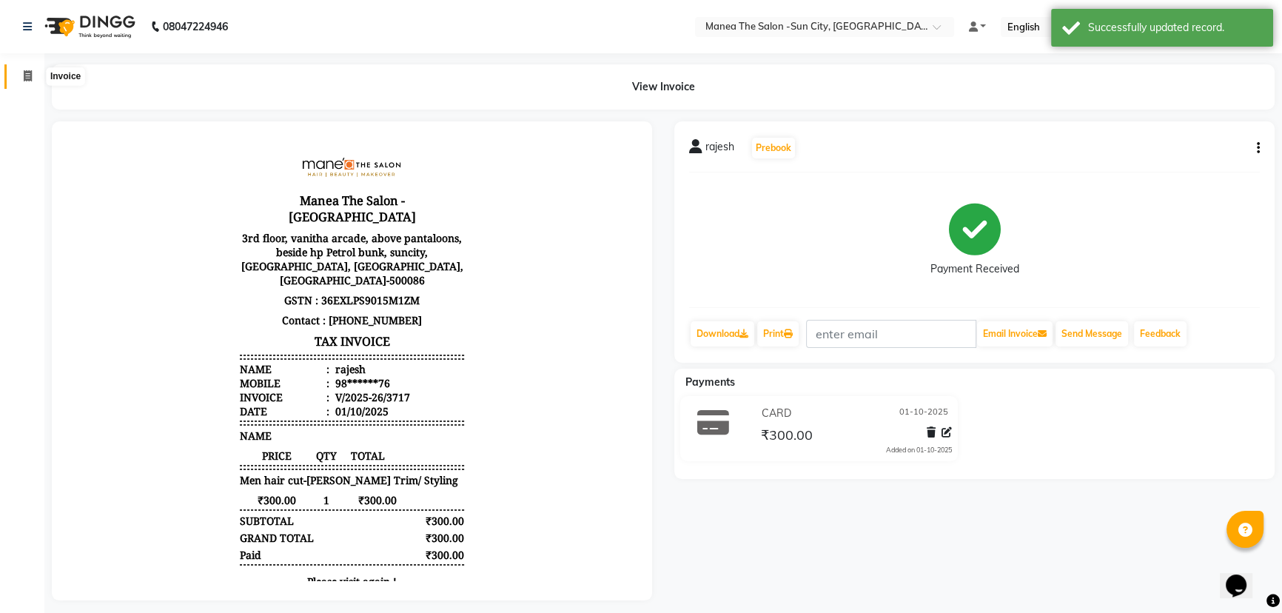
click at [25, 82] on span at bounding box center [28, 76] width 26 height 17
select select "5822"
select select "service"
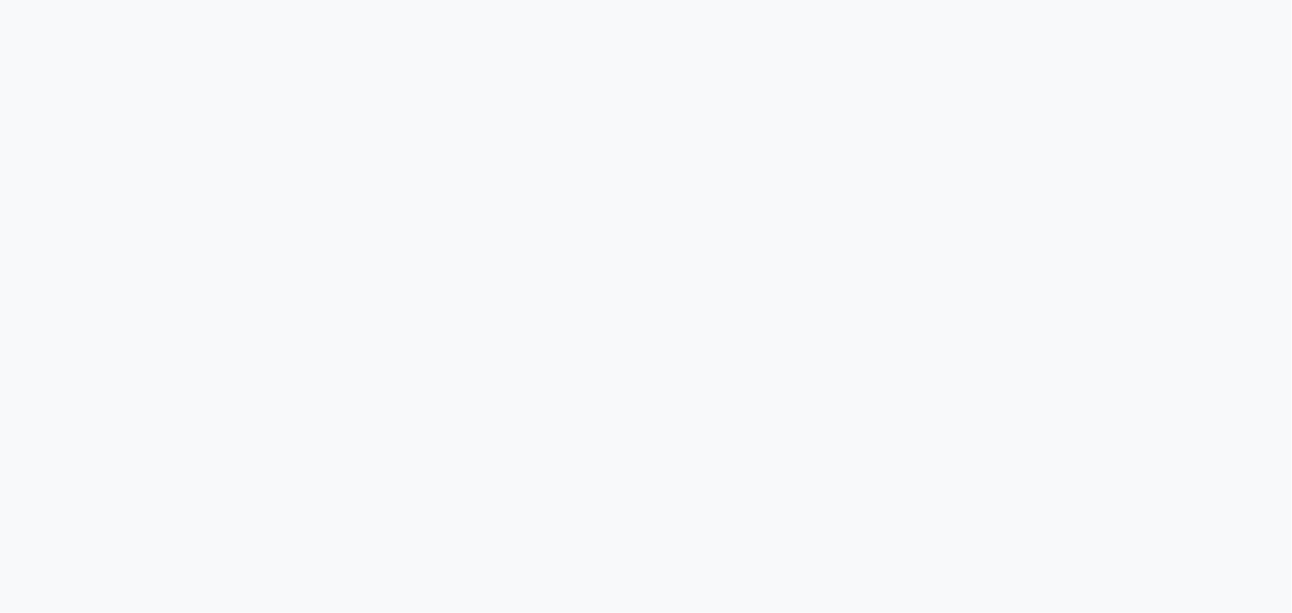
select select "5822"
select select "service"
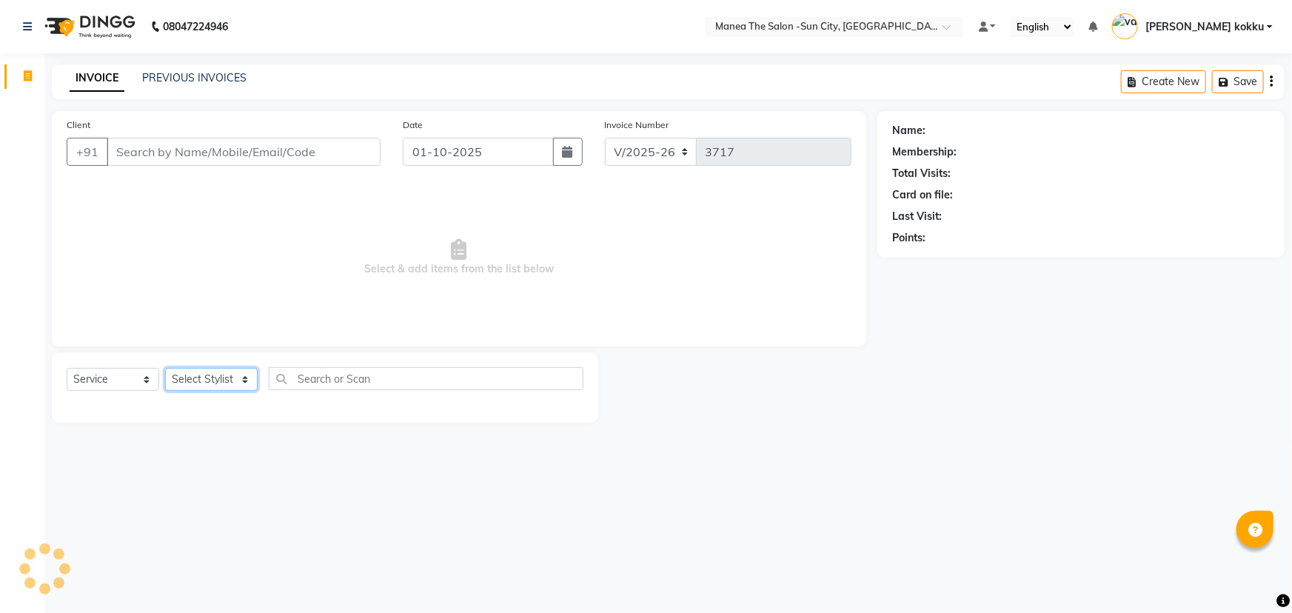
click at [222, 377] on select "Select Stylist" at bounding box center [211, 379] width 93 height 23
select select "82226"
click at [165, 368] on select "Select Stylist [PERSON_NAME] [PERSON_NAME] Ikrar [PERSON_NAME] K sai [PERSON_NA…" at bounding box center [211, 379] width 93 height 23
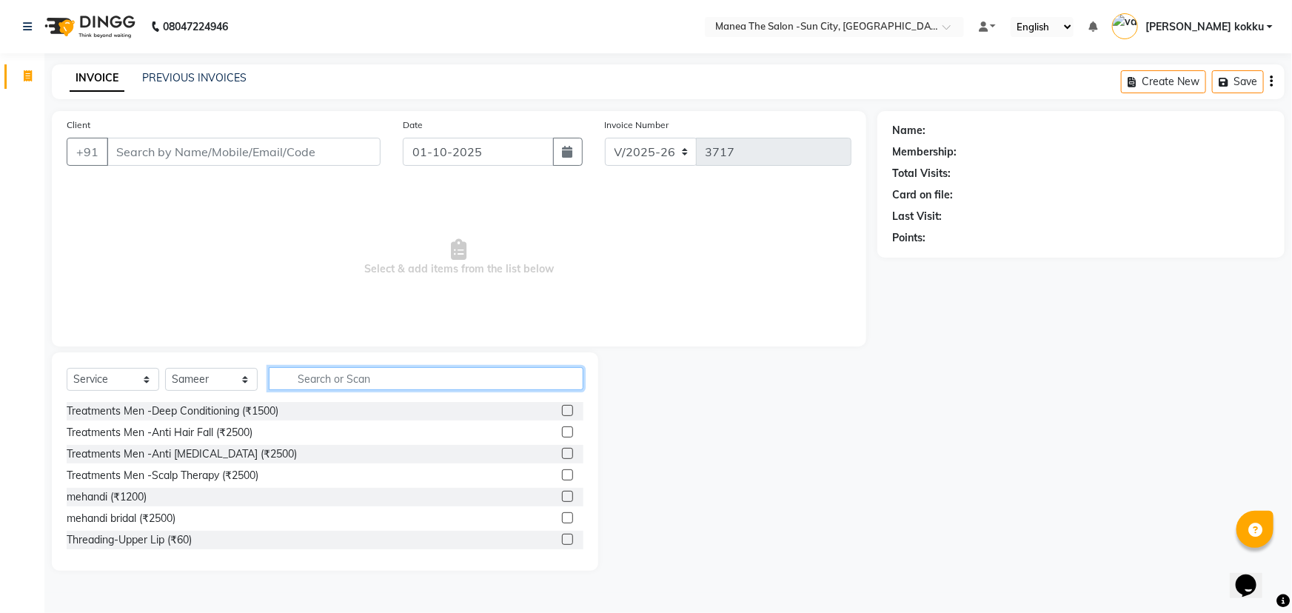
click at [332, 382] on input "text" at bounding box center [426, 378] width 315 height 23
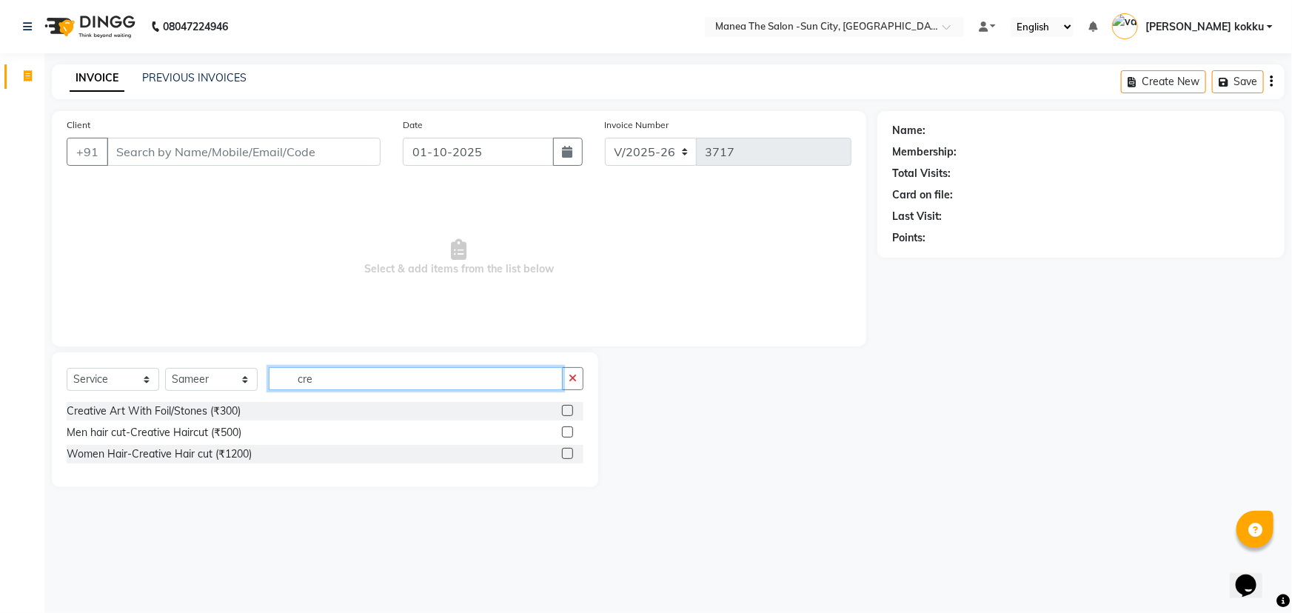
type input "cre"
click at [565, 431] on label at bounding box center [567, 431] width 11 height 11
click at [565, 431] on input "checkbox" at bounding box center [567, 433] width 10 height 10
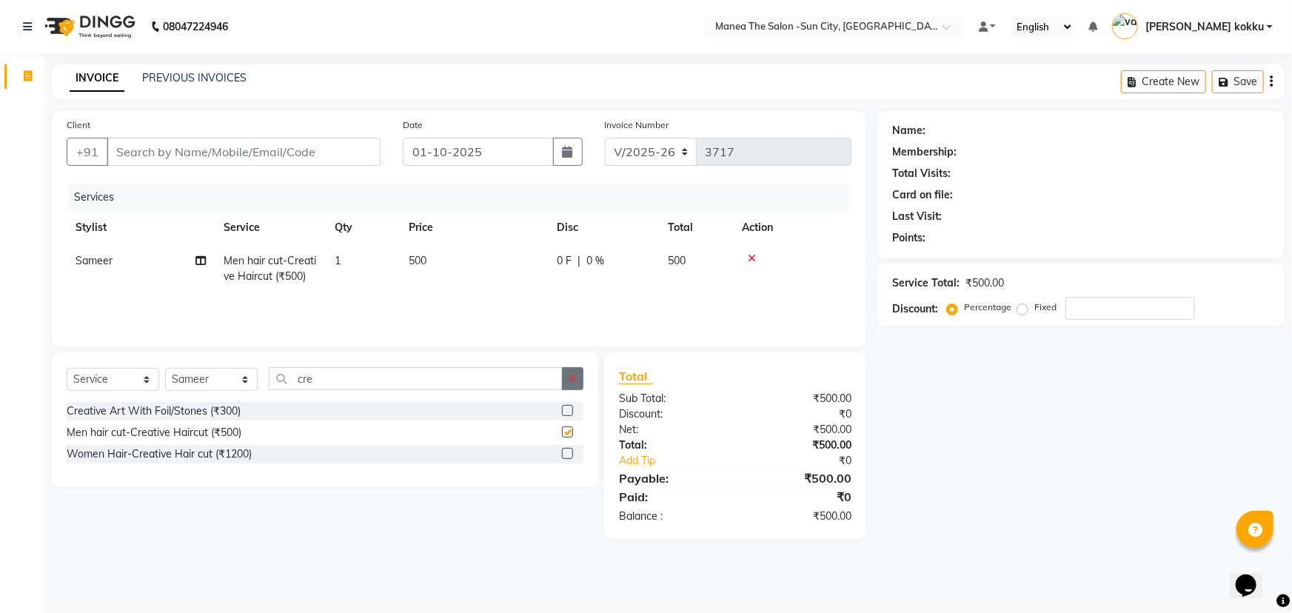
checkbox input "false"
click at [572, 389] on button "button" at bounding box center [572, 378] width 21 height 23
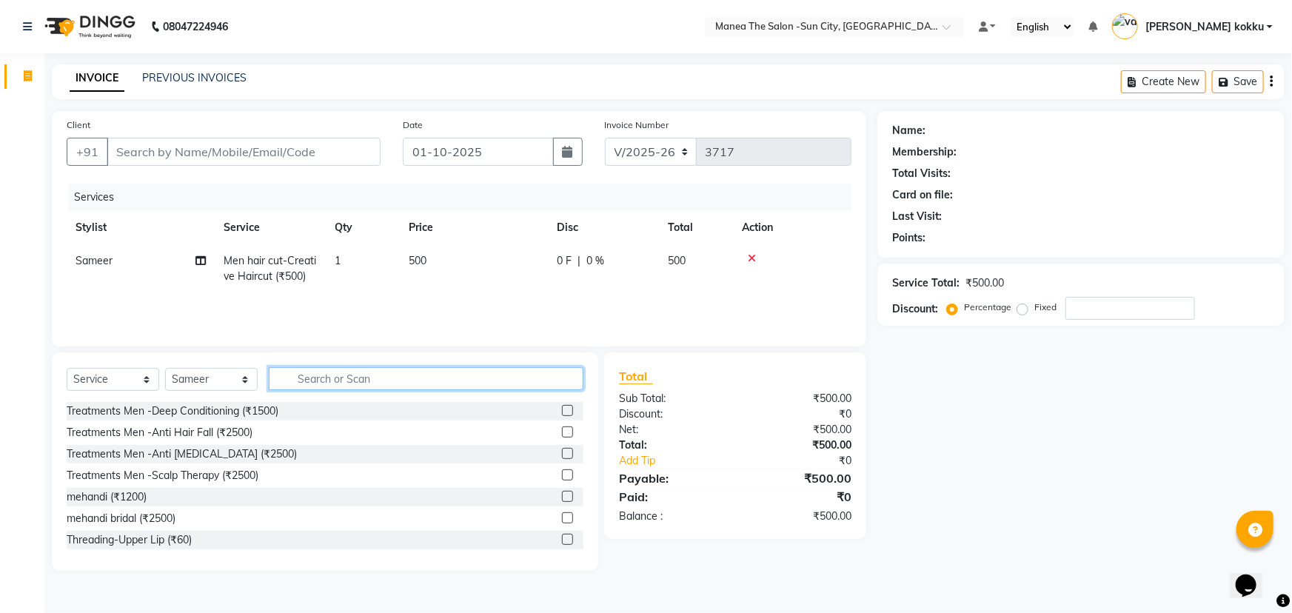
click at [300, 367] on input "text" at bounding box center [426, 378] width 315 height 23
type input "ammo"
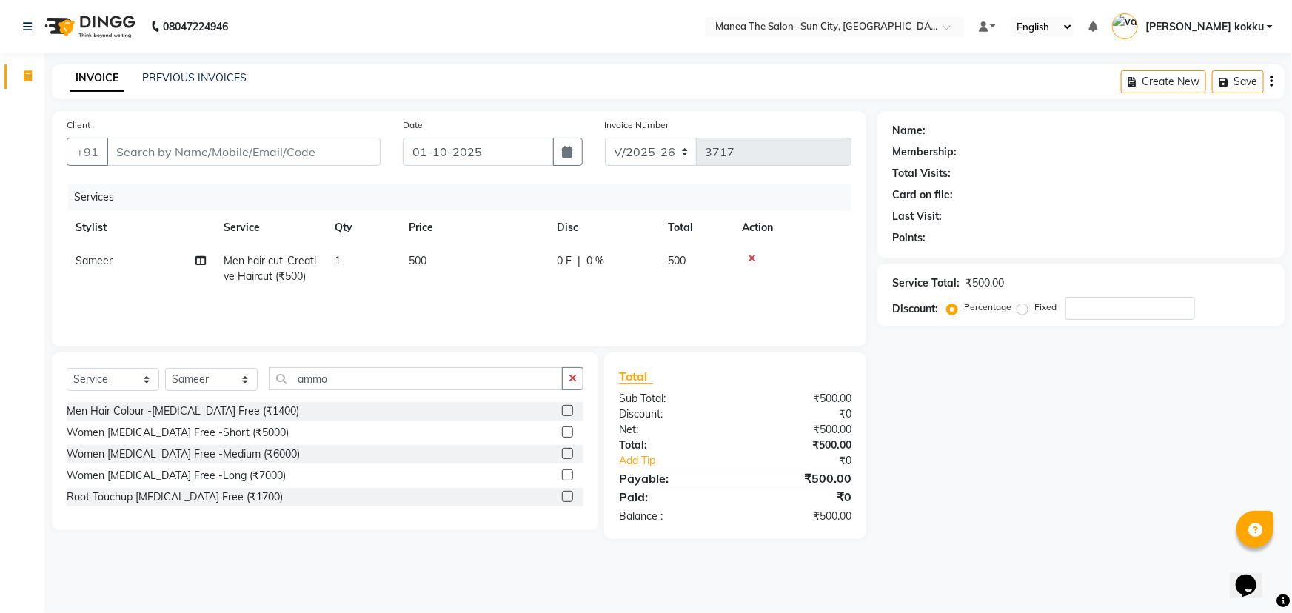
click at [568, 410] on label at bounding box center [567, 410] width 11 height 11
click at [568, 410] on input "checkbox" at bounding box center [567, 411] width 10 height 10
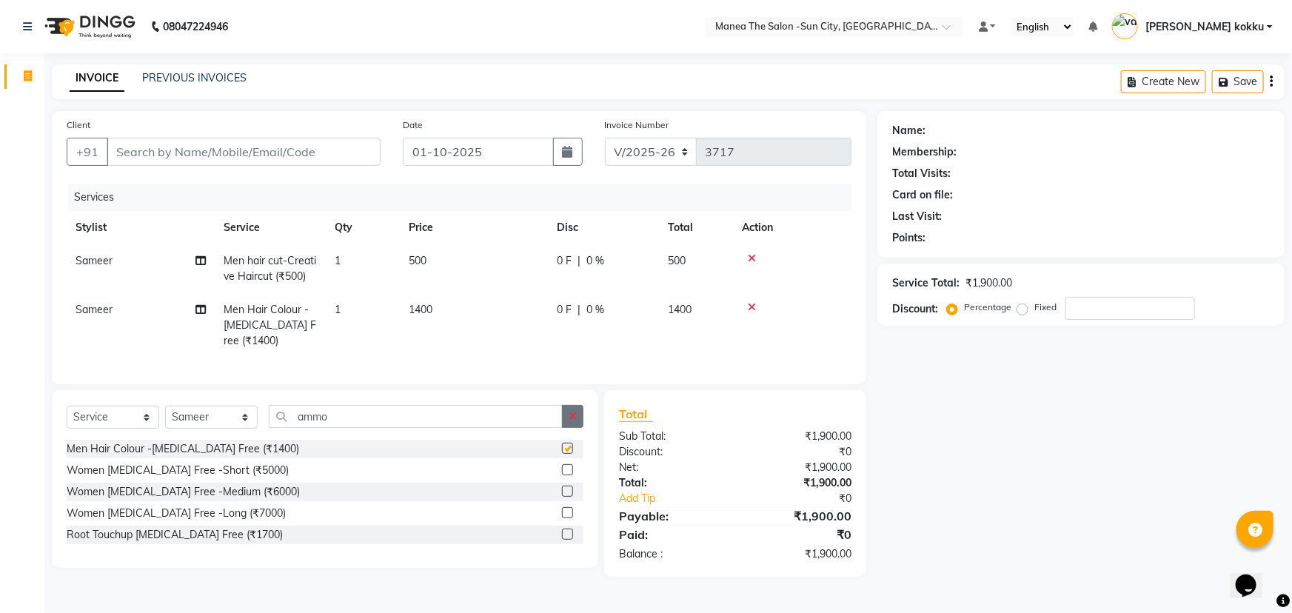
checkbox input "false"
click at [570, 416] on button "button" at bounding box center [572, 416] width 21 height 23
